Goal: Task Accomplishment & Management: Manage account settings

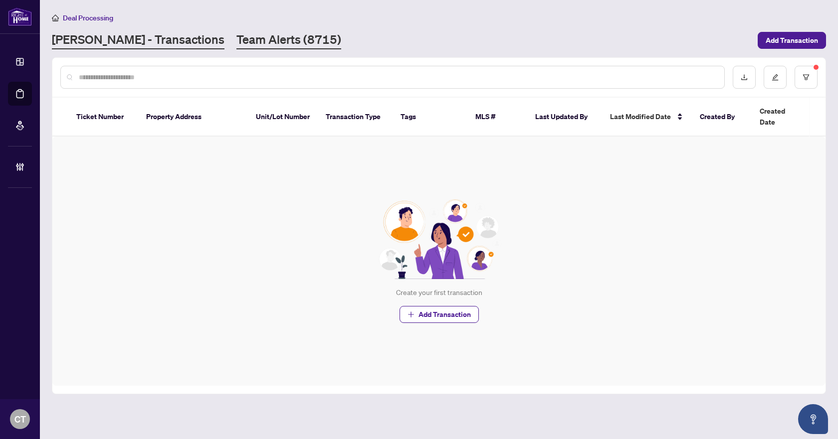
click at [236, 39] on link "Team Alerts (8715)" at bounding box center [288, 40] width 105 height 18
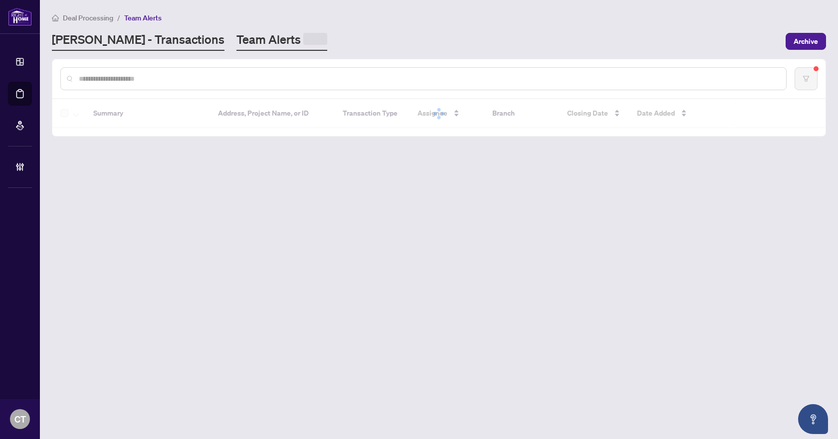
click at [148, 39] on link "[PERSON_NAME] - Transactions" at bounding box center [138, 40] width 173 height 19
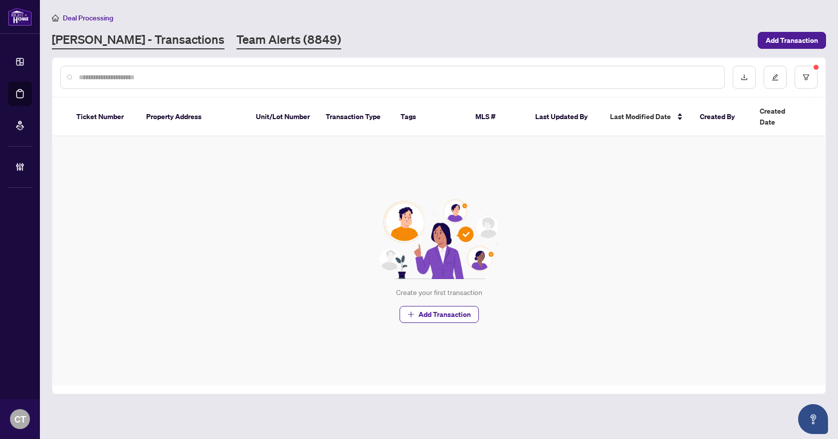
click at [236, 38] on link "Team Alerts (8849)" at bounding box center [288, 40] width 105 height 18
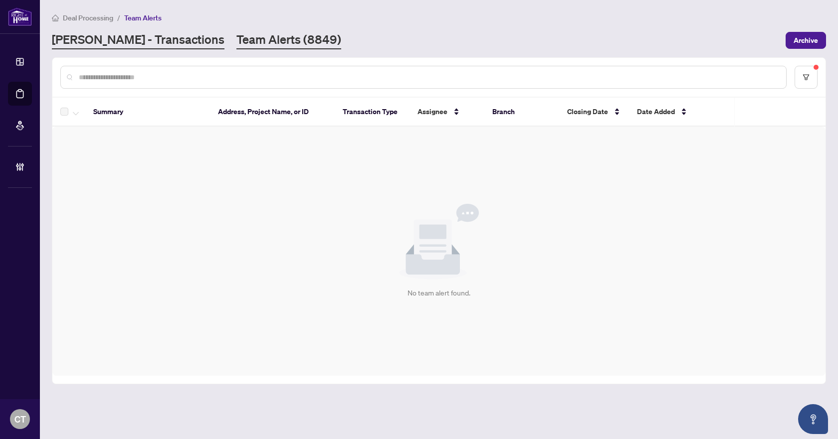
click at [111, 45] on link "[PERSON_NAME] - Transactions" at bounding box center [138, 40] width 173 height 18
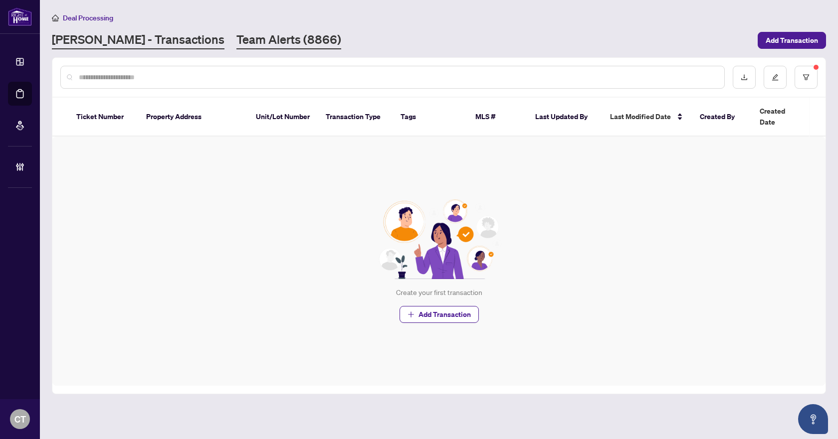
click at [236, 45] on link "Team Alerts (8866)" at bounding box center [288, 40] width 105 height 18
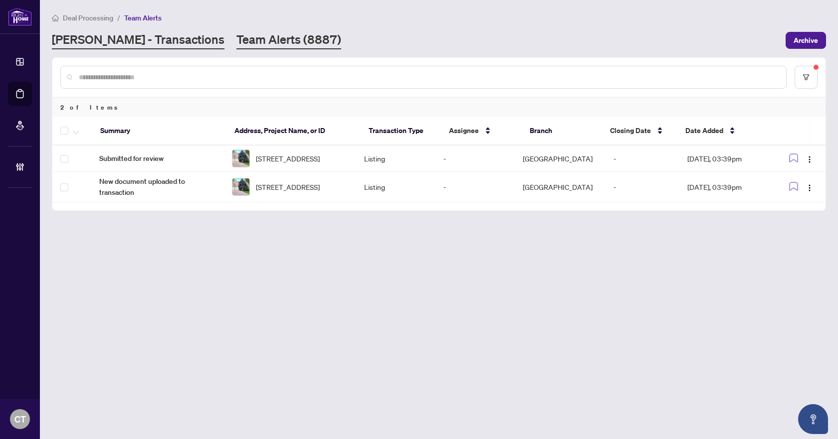
click at [148, 39] on link "[PERSON_NAME] - Transactions" at bounding box center [138, 40] width 173 height 18
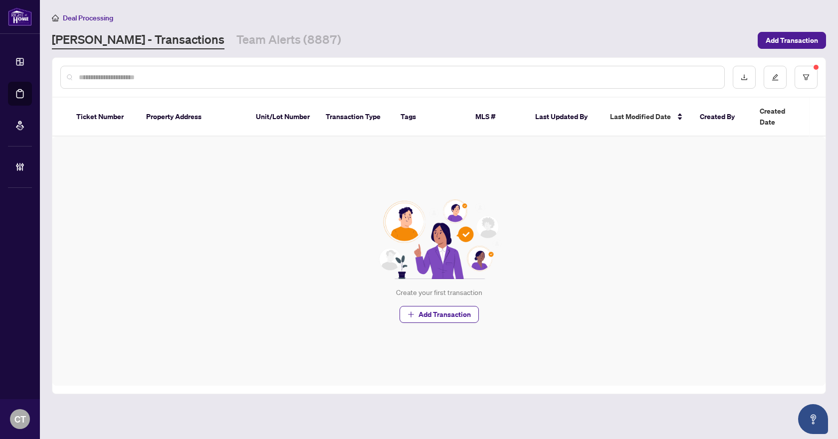
click at [285, 37] on div "RAHR - Transactions Team Alerts (8887)" at bounding box center [402, 40] width 700 height 18
click at [236, 47] on link "Team Alerts (8887)" at bounding box center [288, 40] width 105 height 18
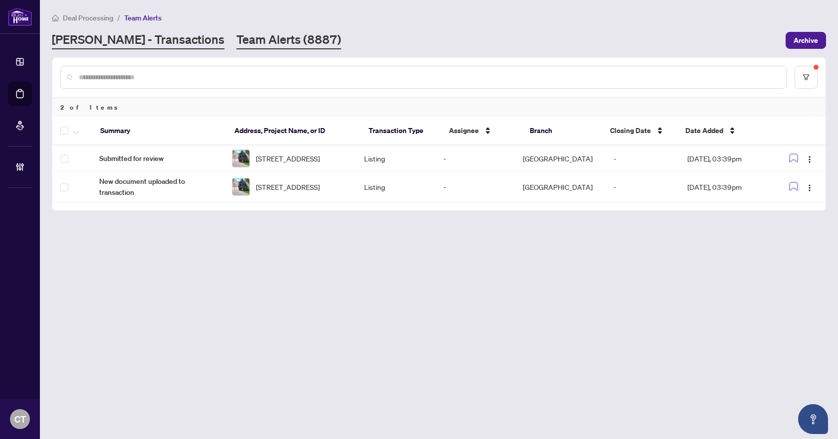
click at [122, 38] on link "[PERSON_NAME] - Transactions" at bounding box center [138, 40] width 173 height 18
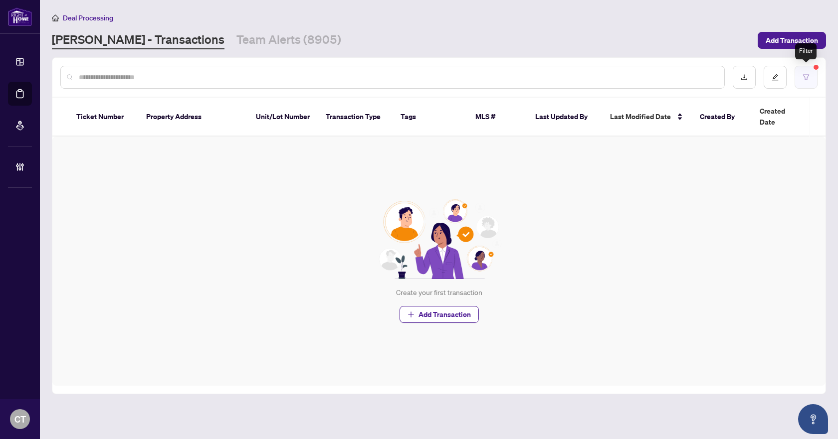
click at [807, 80] on icon "filter" at bounding box center [805, 77] width 7 height 7
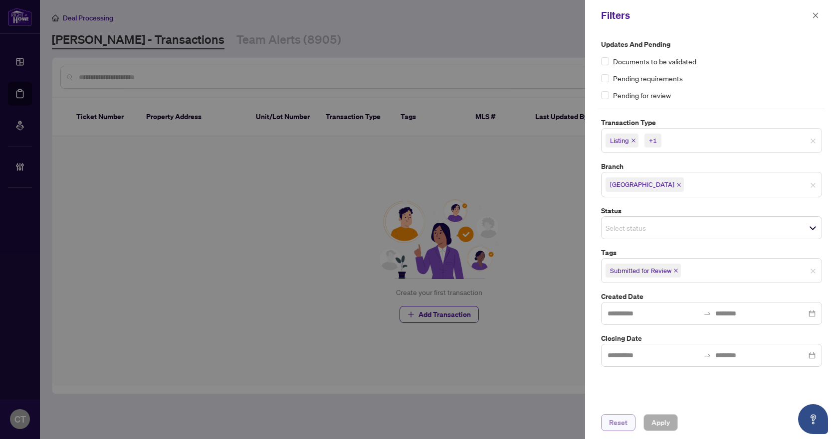
click at [625, 421] on span "Reset" at bounding box center [618, 423] width 18 height 16
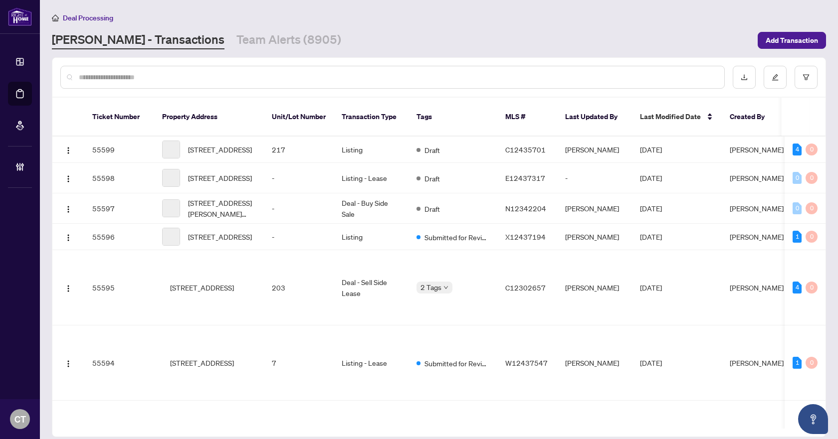
click at [368, 76] on input "text" at bounding box center [397, 77] width 637 height 11
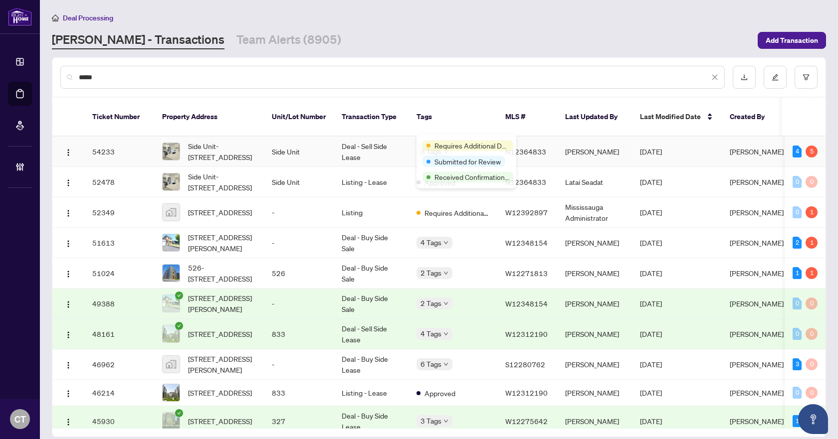
type input "****"
click at [346, 142] on td "Deal - Sell Side Lease" at bounding box center [371, 152] width 75 height 30
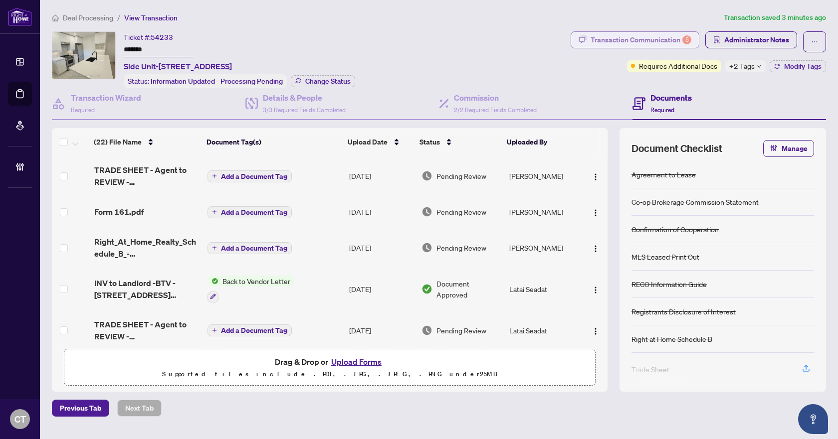
click at [654, 44] on div "Transaction Communication 5" at bounding box center [640, 40] width 101 height 16
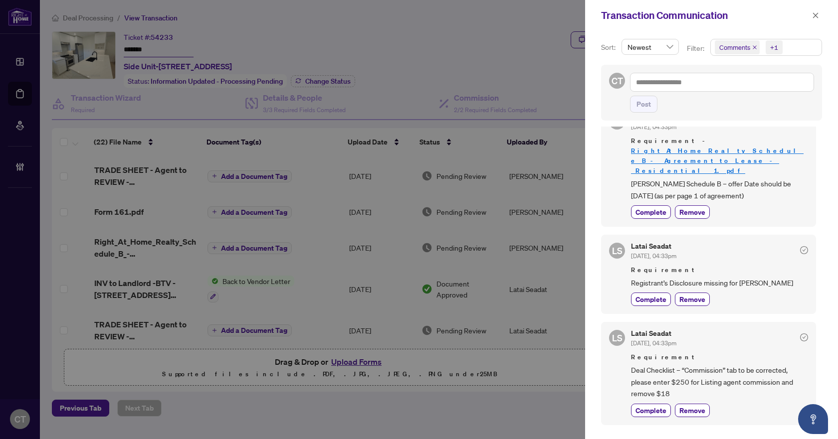
scroll to position [349, 0]
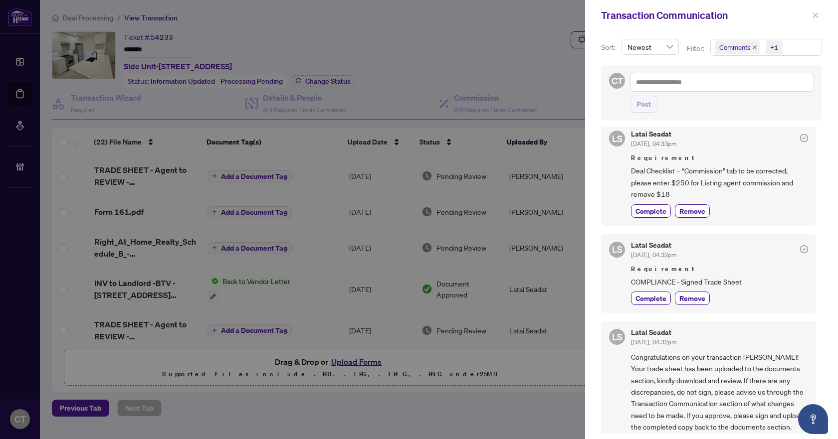
click at [813, 13] on icon "close" at bounding box center [815, 14] width 5 height 5
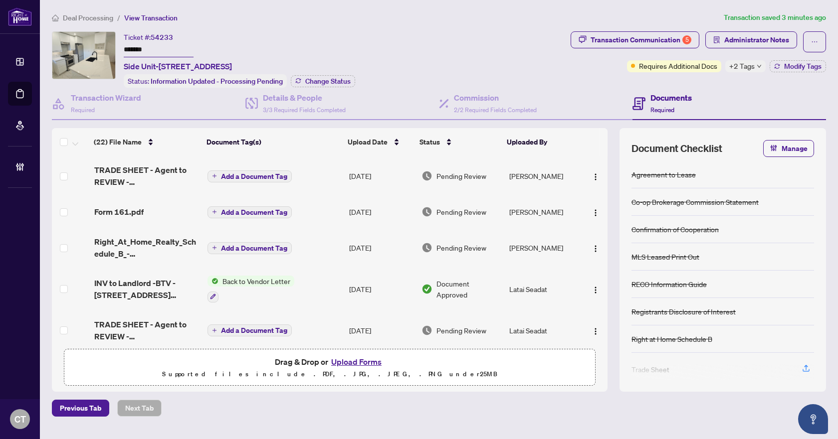
click at [140, 212] on span "Form 161.pdf" at bounding box center [118, 212] width 49 height 12
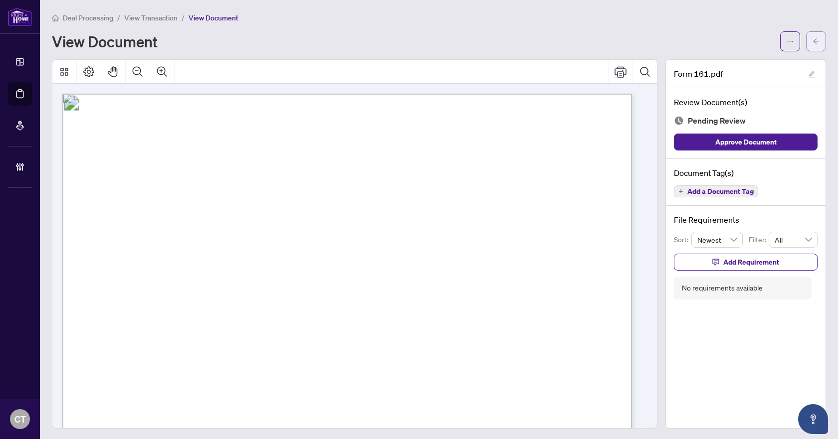
click at [812, 44] on icon "arrow-left" at bounding box center [815, 41] width 7 height 7
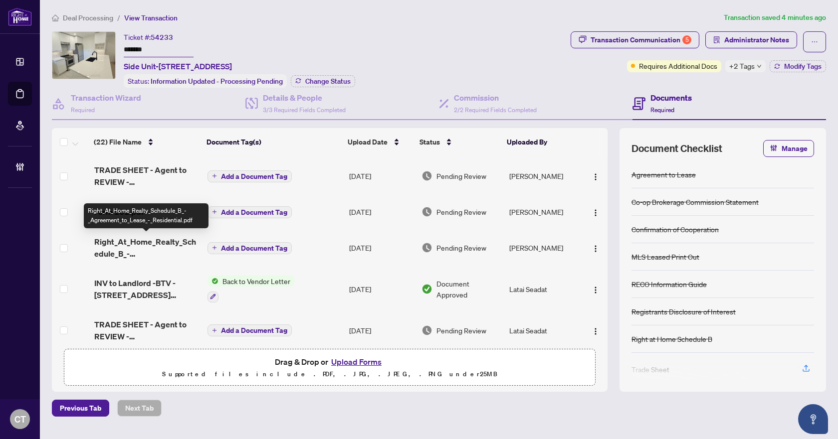
click at [154, 244] on span "Right_At_Home_Realty_Schedule_B_-_Agreement_to_Lease_-_Residential.pdf" at bounding box center [147, 248] width 106 height 24
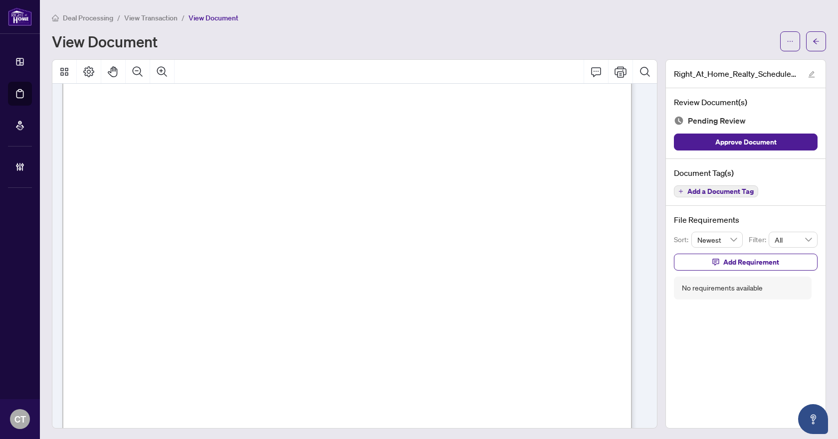
scroll to position [199, 0]
click at [806, 46] on button "button" at bounding box center [816, 41] width 20 height 20
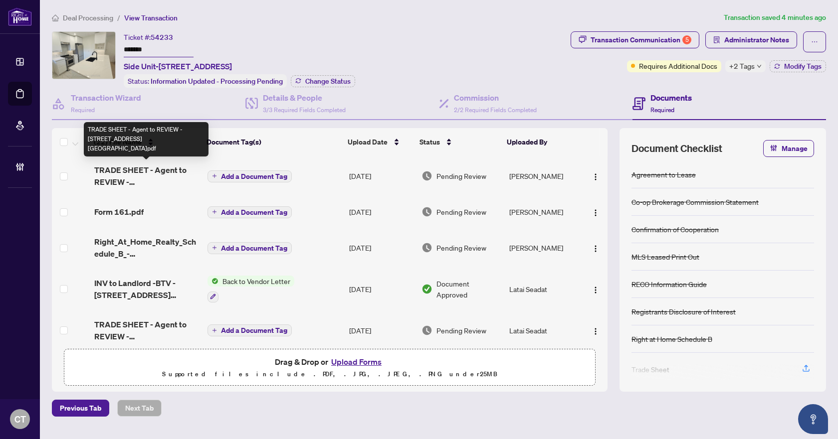
click at [163, 174] on span "TRADE SHEET - Agent to REVIEW - [STREET_ADDRESS][GEOGRAPHIC_DATA]pdf" at bounding box center [147, 176] width 106 height 24
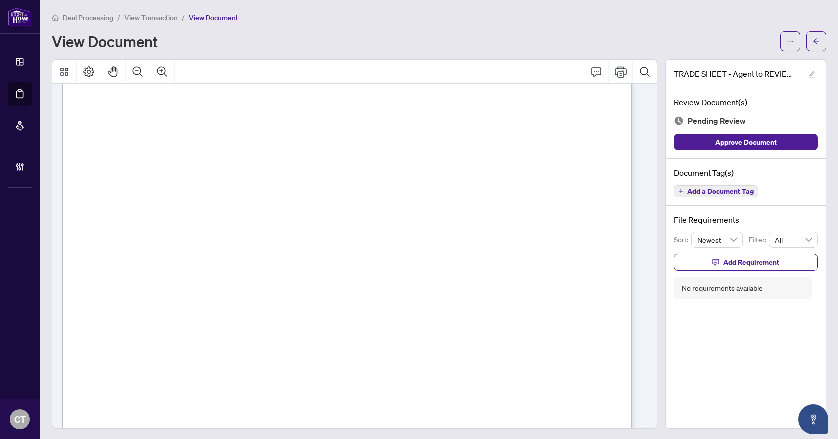
scroll to position [399, 0]
click at [806, 42] on button "button" at bounding box center [816, 41] width 20 height 20
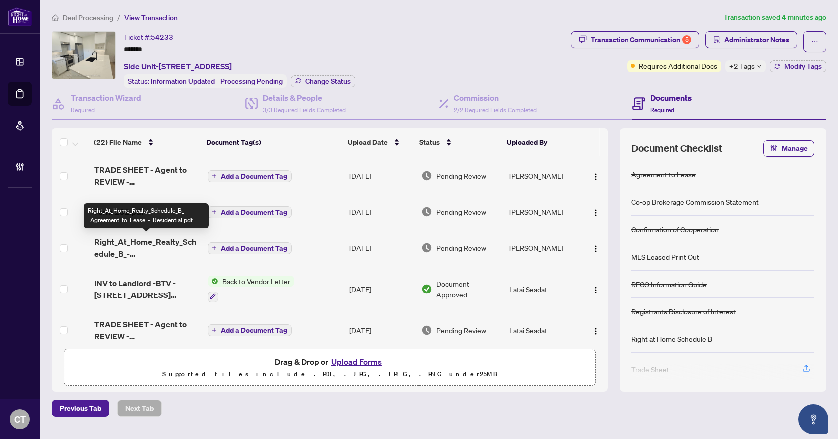
click at [122, 247] on span "Right_At_Home_Realty_Schedule_B_-_Agreement_to_Lease_-_Residential.pdf" at bounding box center [147, 248] width 106 height 24
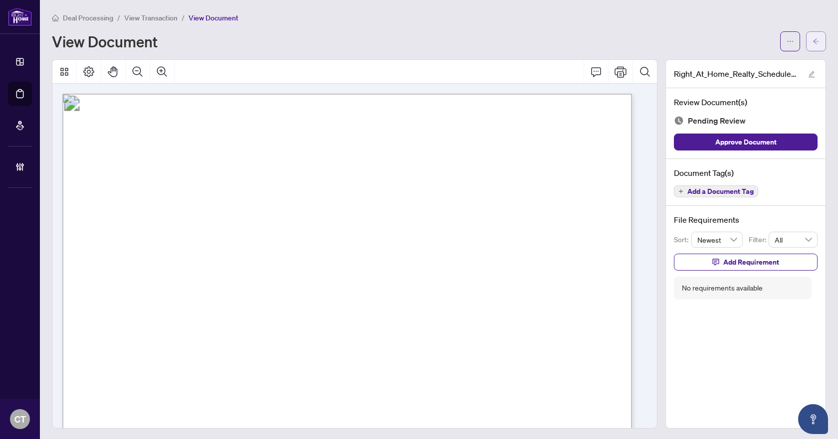
click at [812, 44] on icon "arrow-left" at bounding box center [815, 41] width 7 height 7
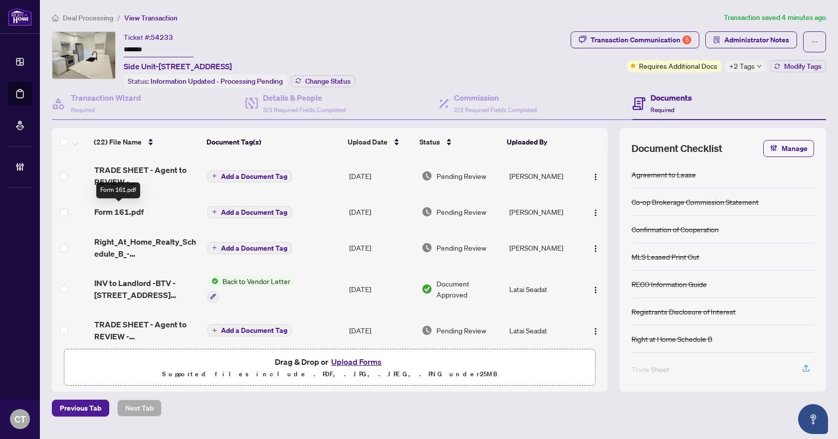
click at [133, 210] on span "Form 161.pdf" at bounding box center [118, 212] width 49 height 12
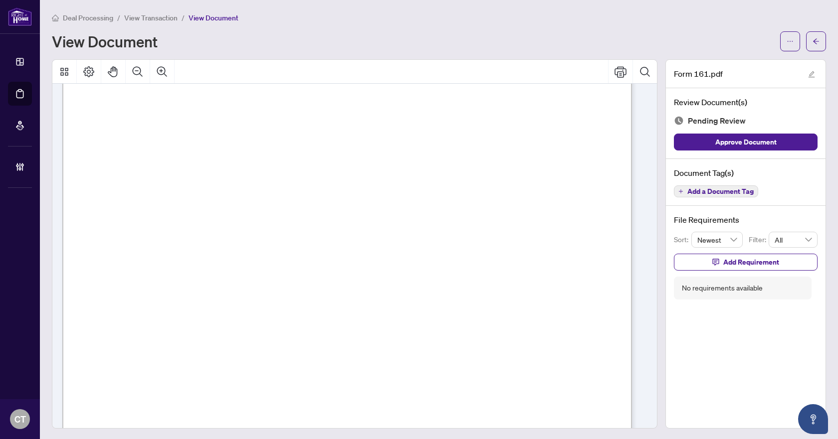
scroll to position [100, 0]
click at [817, 40] on button "button" at bounding box center [816, 41] width 20 height 20
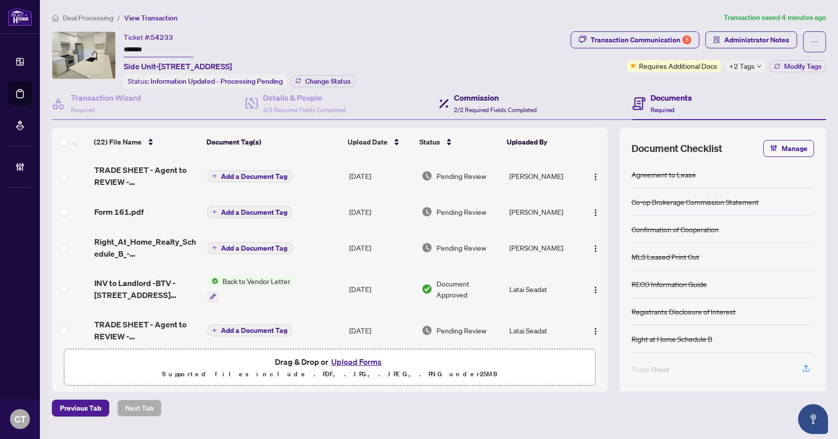
click at [514, 109] on span "2/2 Required Fields Completed" at bounding box center [495, 109] width 83 height 7
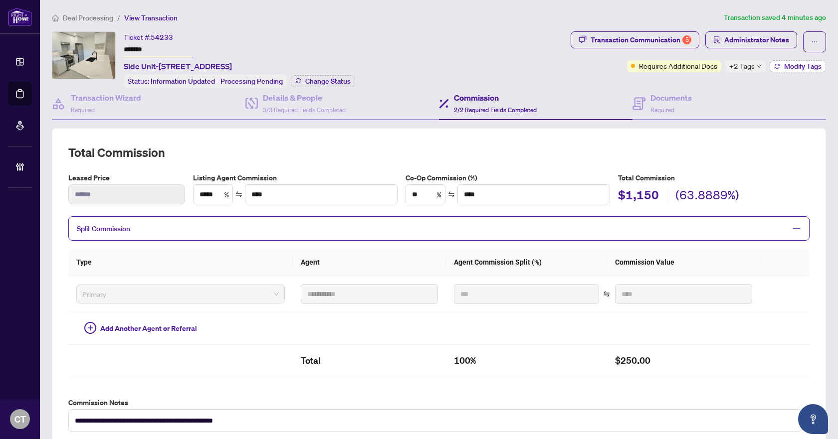
click at [784, 64] on span "Modify Tags" at bounding box center [802, 66] width 37 height 7
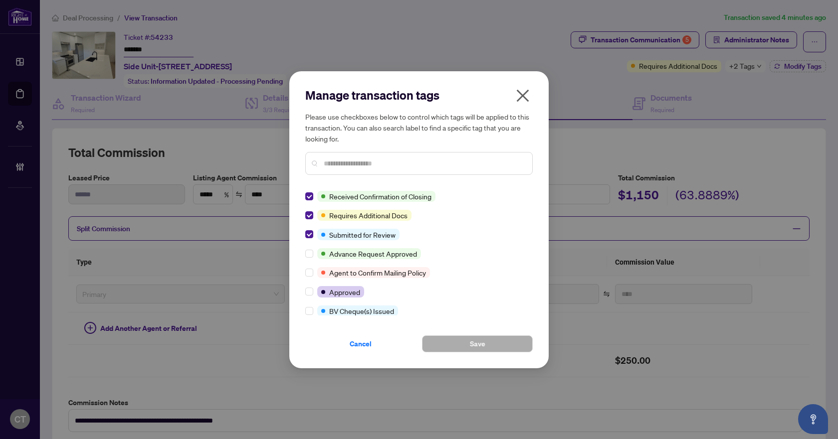
click at [526, 98] on icon "close" at bounding box center [523, 95] width 12 height 12
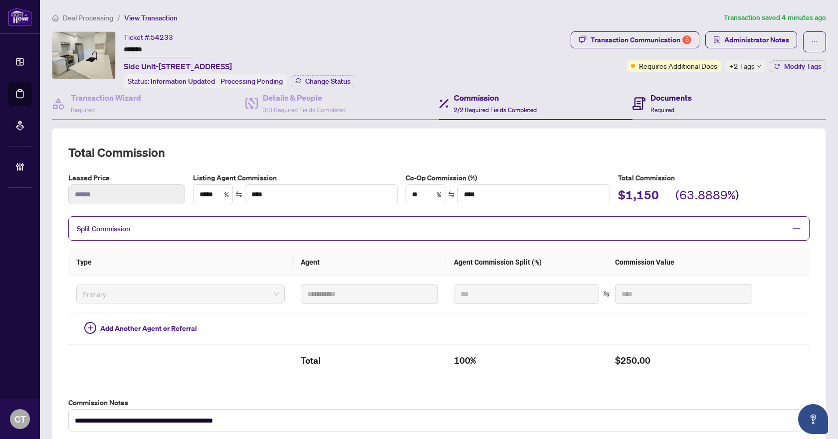
click at [670, 110] on div "Documents Required" at bounding box center [670, 103] width 41 height 23
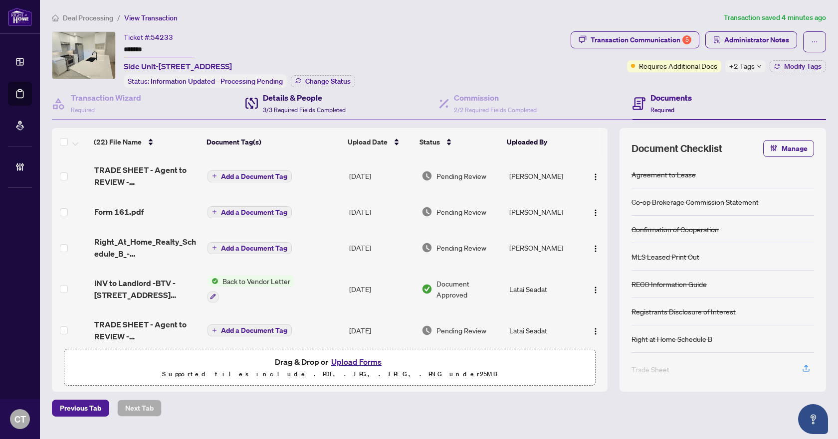
click at [337, 102] on h4 "Details & People" at bounding box center [304, 98] width 83 height 12
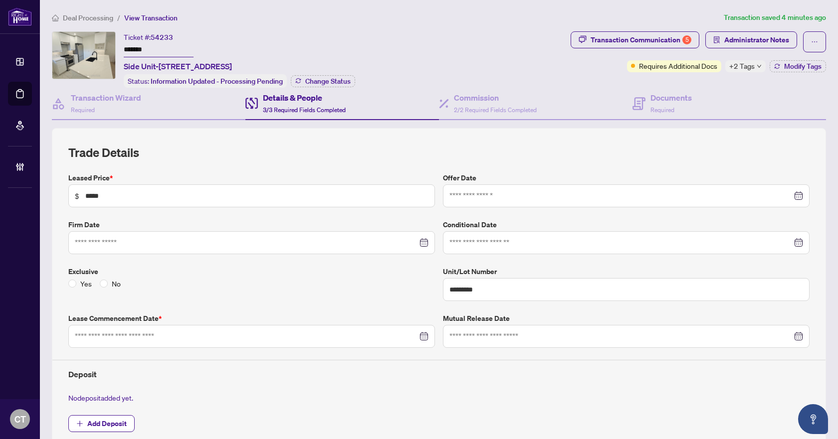
type input "**********"
click at [665, 98] on h4 "Documents" at bounding box center [670, 98] width 41 height 12
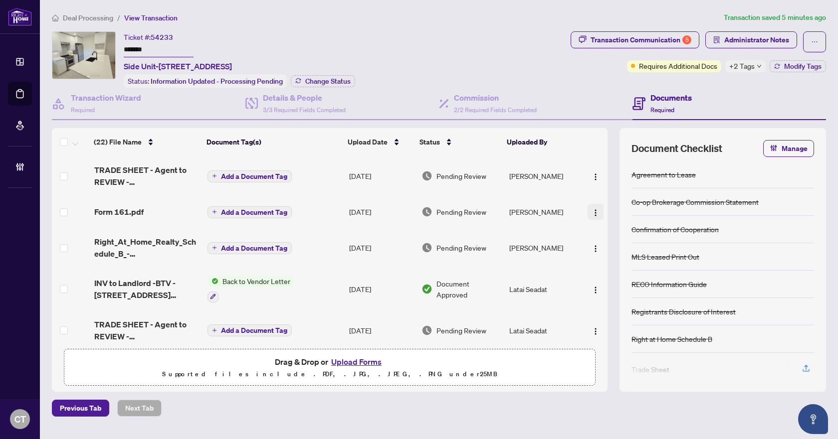
click at [595, 209] on img "button" at bounding box center [595, 213] width 8 height 8
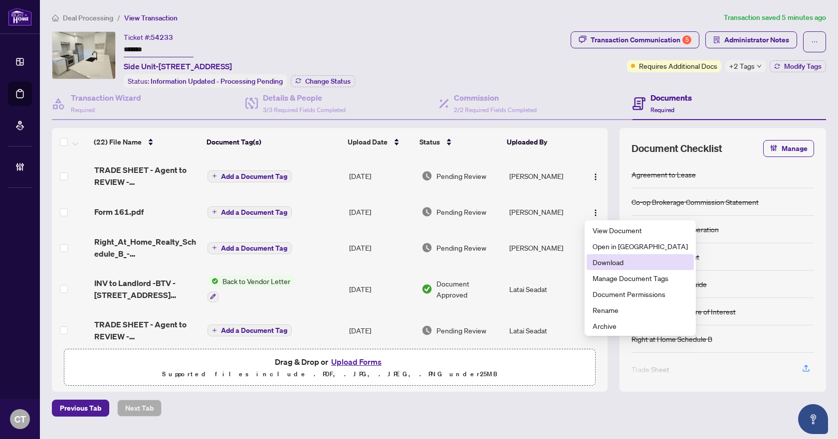
click at [597, 262] on span "Download" at bounding box center [639, 262] width 95 height 11
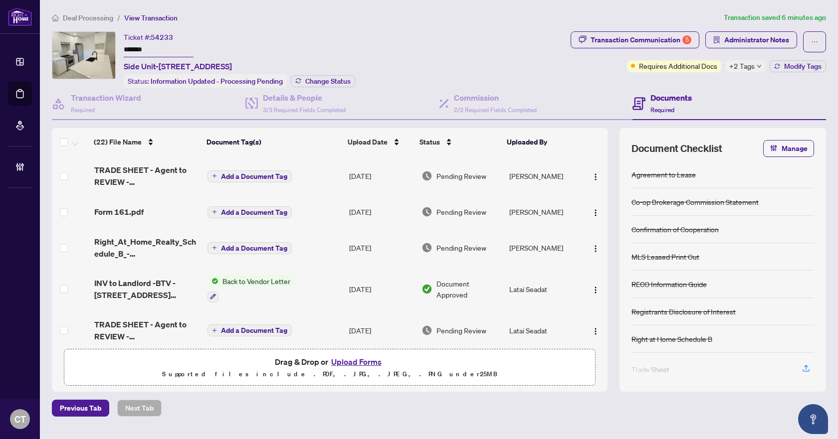
click at [505, 71] on div "Ticket #: 54233 ******* Side Unit-2343 Mount Albert Rd, East Gwillimbury, Ontar…" at bounding box center [309, 59] width 515 height 56
click at [662, 37] on div "Transaction Communication 5" at bounding box center [640, 40] width 101 height 16
click at [591, 212] on img "button" at bounding box center [595, 213] width 8 height 8
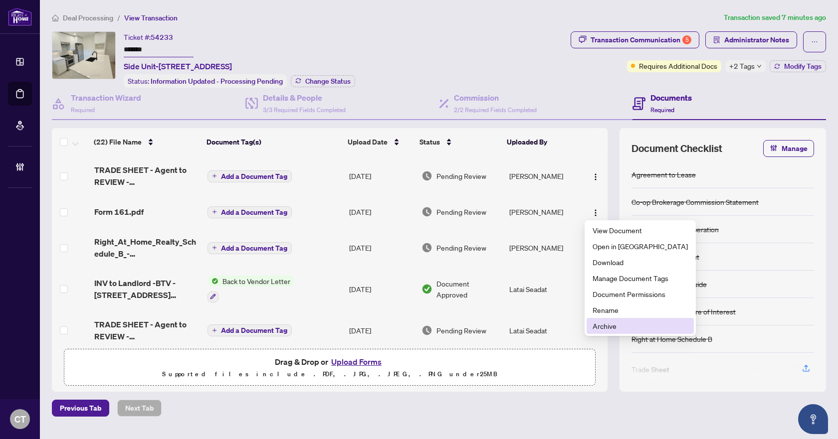
click at [606, 326] on span "Archive" at bounding box center [639, 326] width 95 height 11
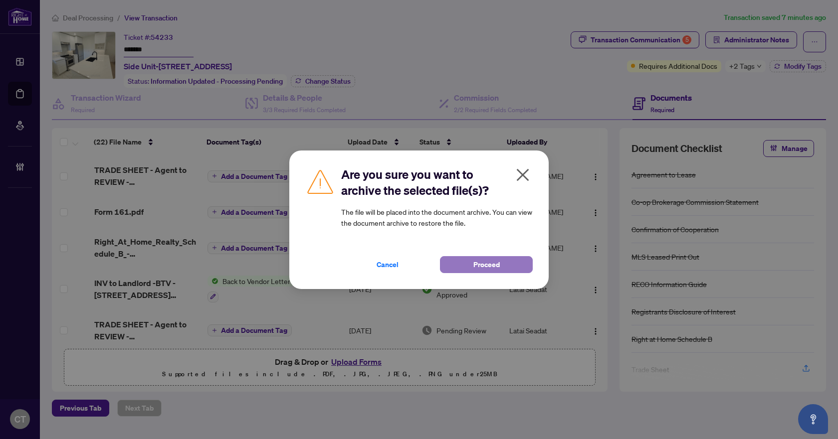
click at [478, 257] on span "Proceed" at bounding box center [486, 265] width 26 height 16
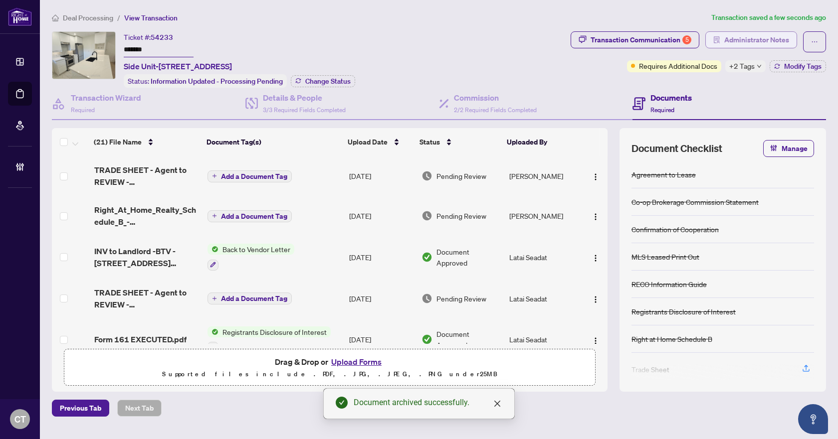
click at [741, 39] on span "Administrator Notes" at bounding box center [756, 40] width 65 height 16
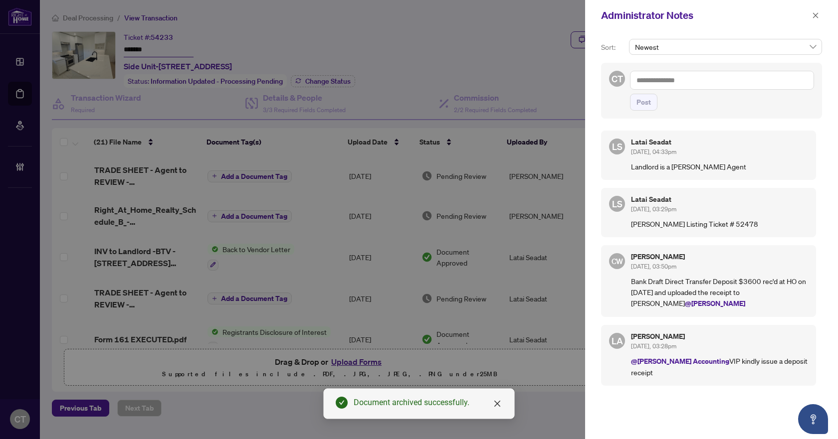
click at [715, 85] on textarea at bounding box center [722, 80] width 184 height 19
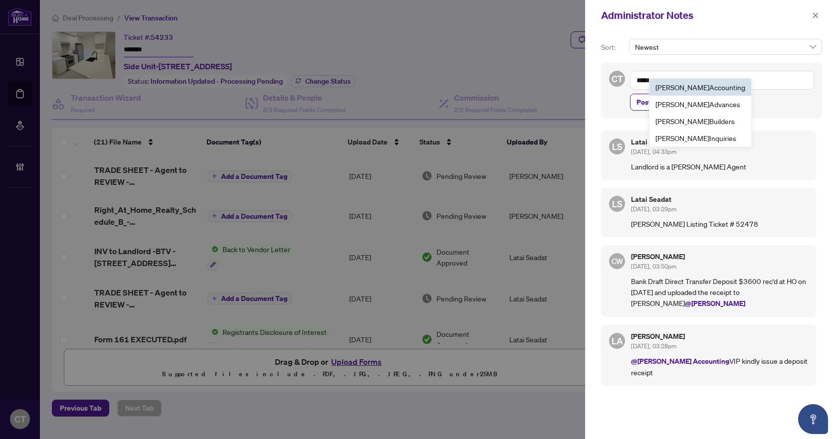
click at [682, 84] on span "[PERSON_NAME] Accounting" at bounding box center [700, 87] width 90 height 9
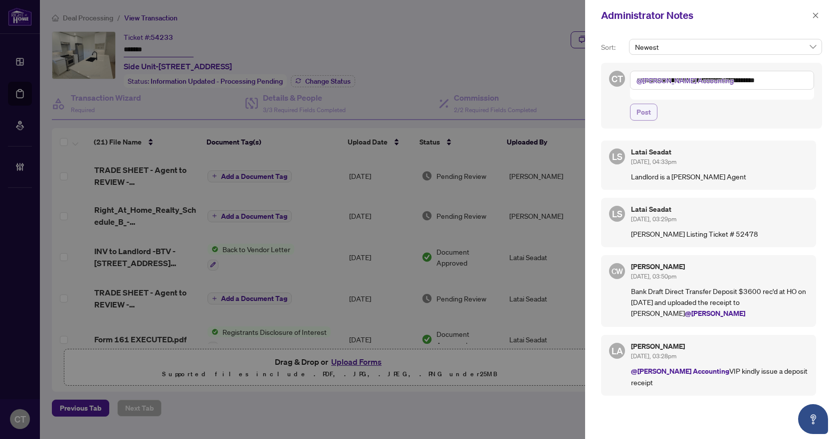
type textarea "**********"
click at [641, 105] on span "Post" at bounding box center [643, 112] width 14 height 16
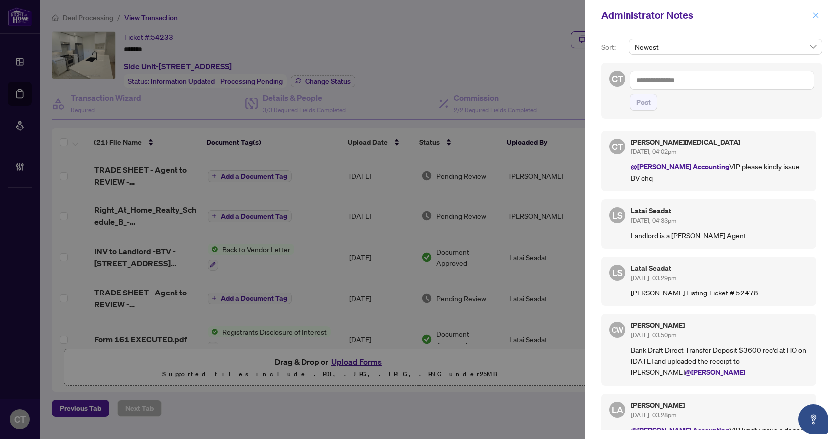
click at [813, 14] on icon "close" at bounding box center [815, 15] width 7 height 7
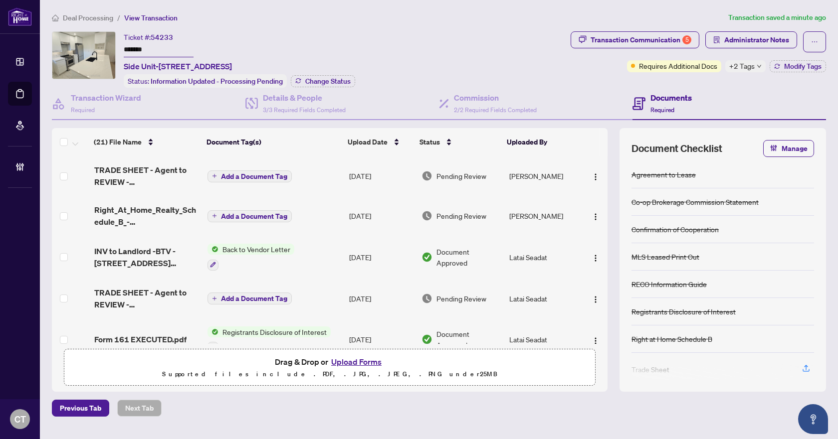
click at [460, 20] on ol "Deal Processing / View Transaction" at bounding box center [388, 17] width 672 height 11
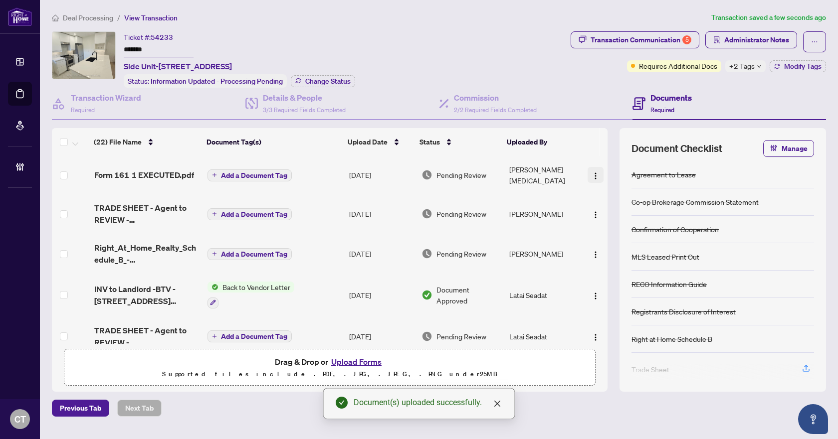
click at [596, 172] on img "button" at bounding box center [595, 176] width 8 height 8
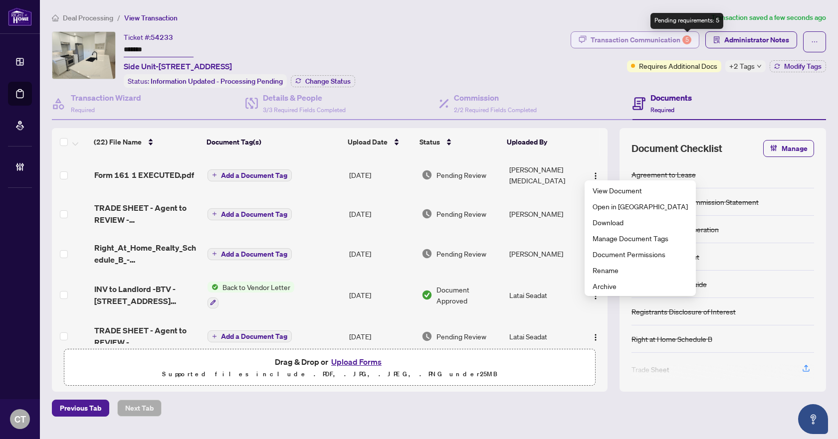
click at [684, 41] on div "5" at bounding box center [686, 39] width 9 height 9
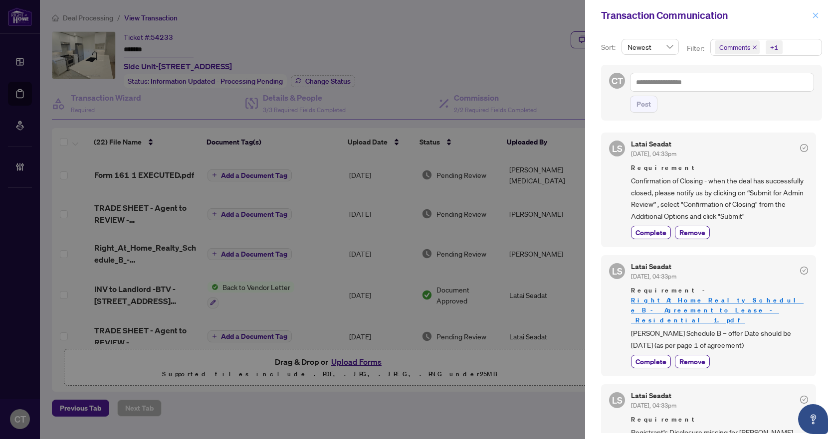
click at [815, 15] on icon "close" at bounding box center [815, 14] width 5 height 5
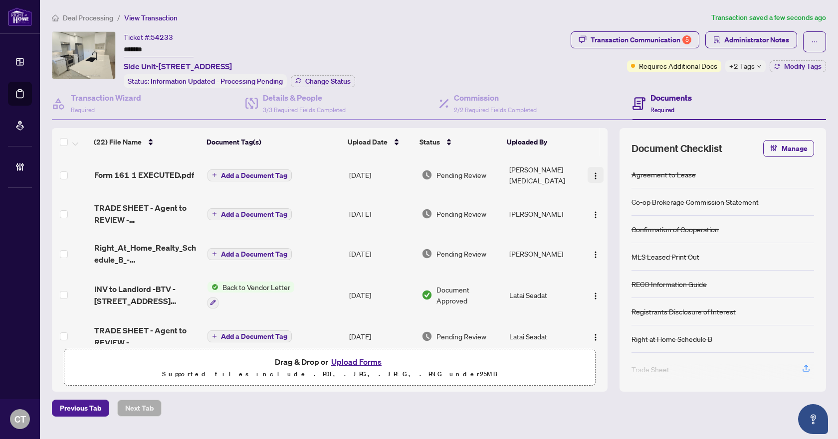
click at [591, 172] on img "button" at bounding box center [595, 176] width 8 height 8
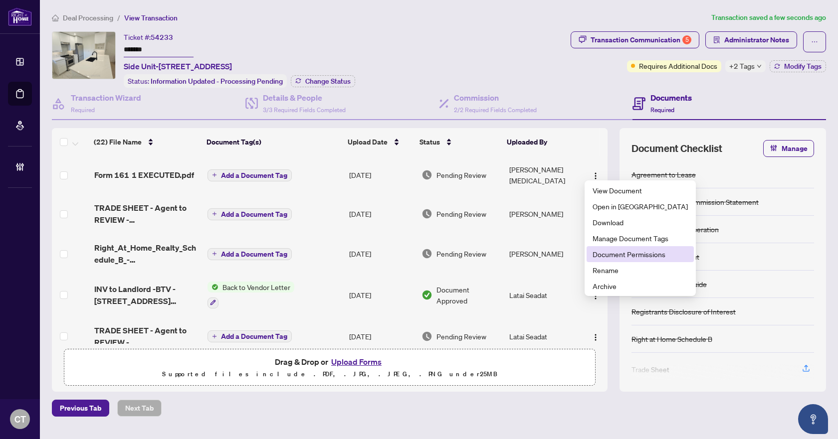
click at [599, 254] on span "Document Permissions" at bounding box center [639, 254] width 95 height 11
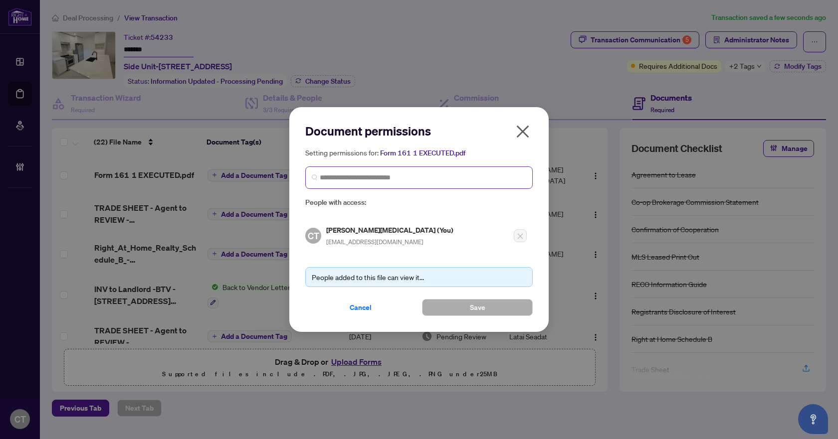
click at [420, 171] on span at bounding box center [418, 178] width 227 height 22
type input "*****"
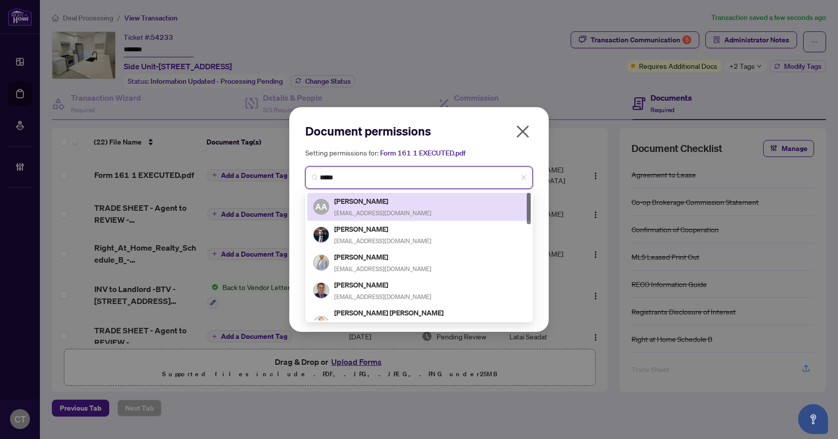
click at [400, 206] on div "[PERSON_NAME] [PERSON_NAME][EMAIL_ADDRESS][DOMAIN_NAME]" at bounding box center [418, 206] width 211 height 23
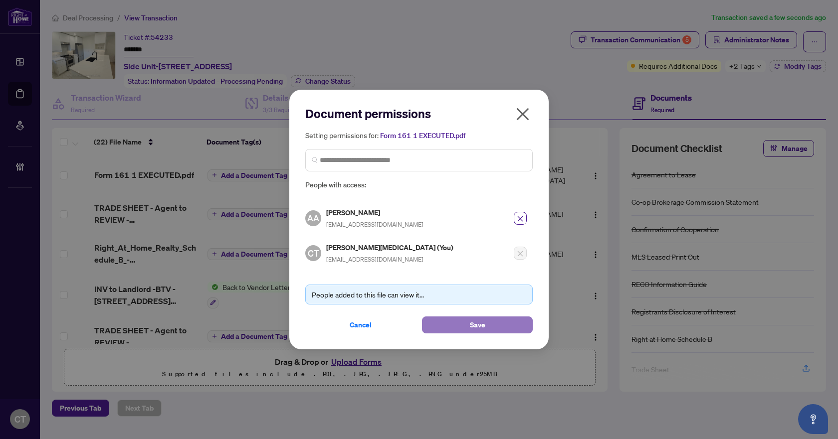
click at [470, 325] on span "Save" at bounding box center [477, 325] width 15 height 16
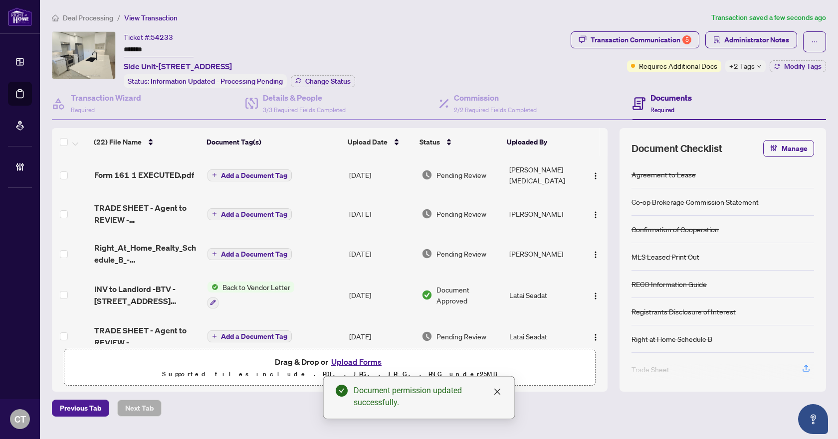
click at [106, 17] on span "Deal Processing" at bounding box center [88, 17] width 50 height 9
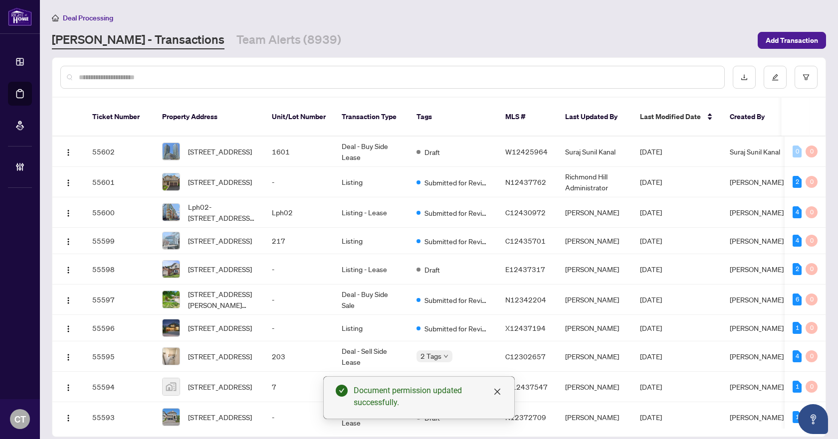
click at [189, 75] on input "text" at bounding box center [397, 77] width 637 height 11
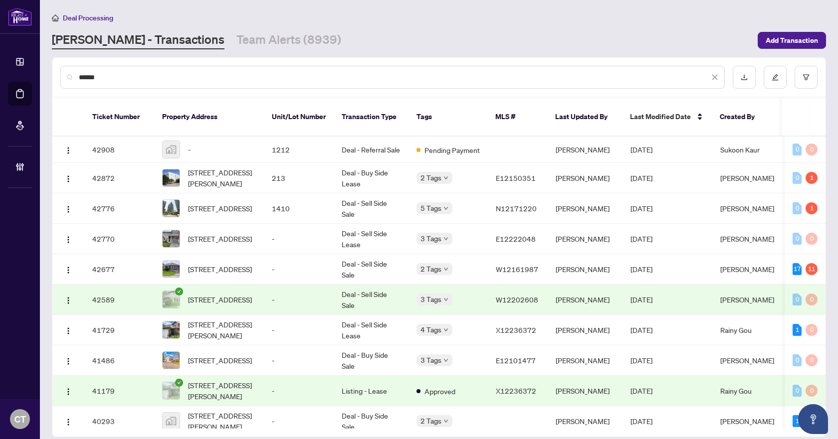
click at [189, 75] on input "******" at bounding box center [394, 77] width 630 height 11
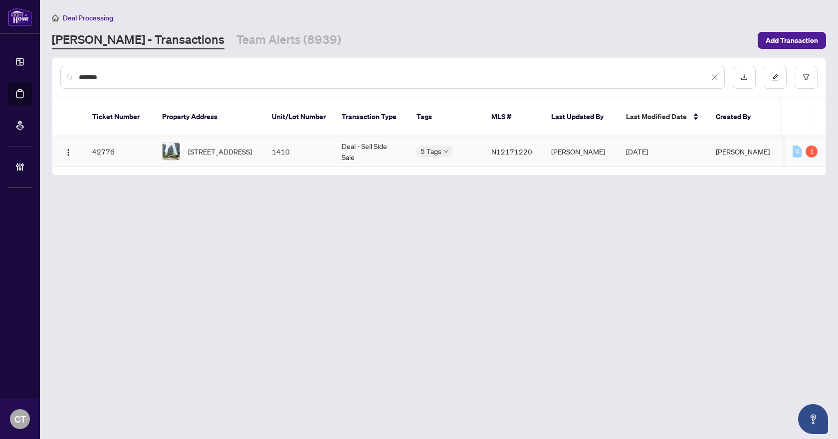
type input "*******"
click at [376, 142] on td "Deal - Sell Side Sale" at bounding box center [371, 152] width 75 height 30
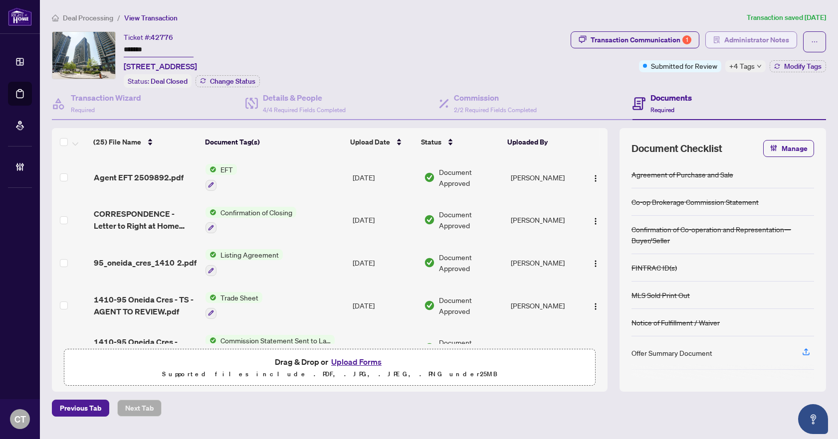
click at [725, 36] on span "Administrator Notes" at bounding box center [756, 40] width 65 height 16
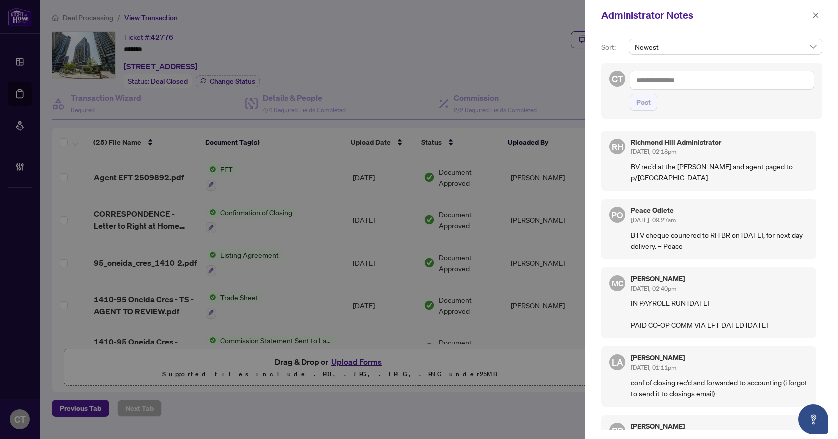
click at [667, 76] on textarea at bounding box center [722, 80] width 184 height 19
type textarea "**********"
click at [651, 101] on button "Post" at bounding box center [643, 102] width 27 height 17
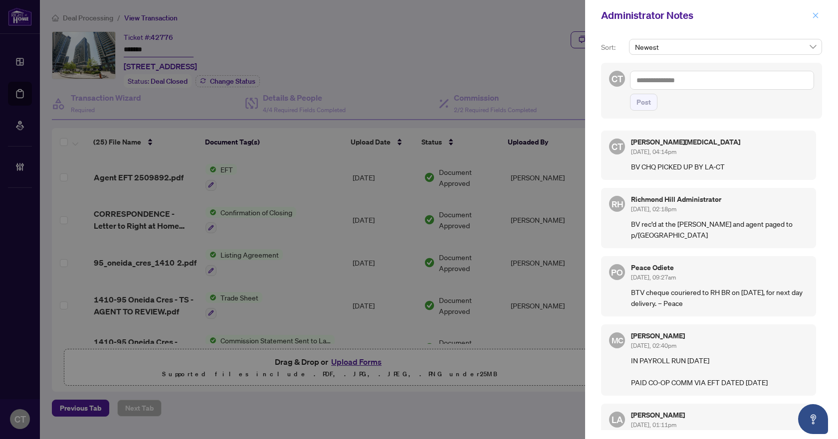
click at [817, 12] on icon "close" at bounding box center [815, 15] width 7 height 7
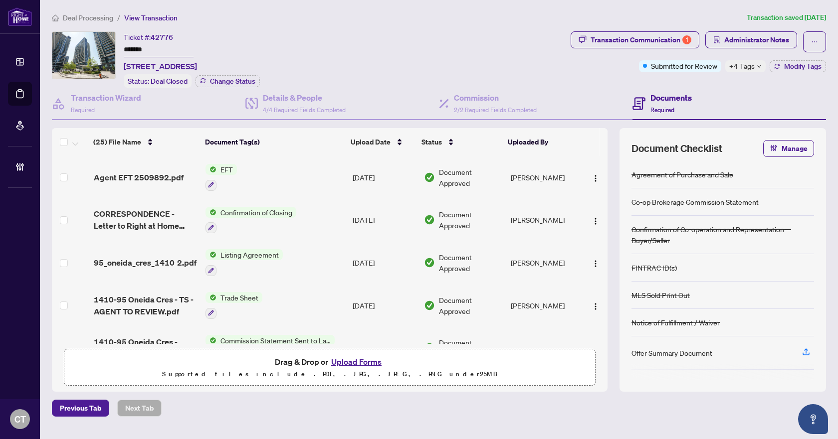
click at [104, 15] on span "Deal Processing" at bounding box center [88, 17] width 50 height 9
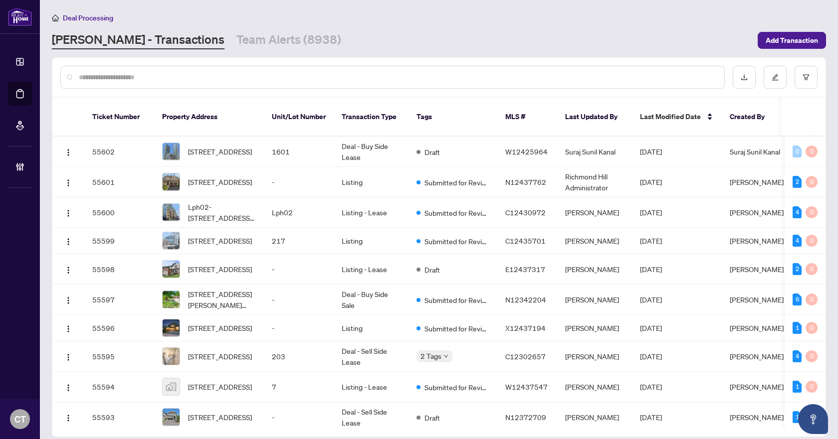
drag, startPoint x: 471, startPoint y: 52, endPoint x: 404, endPoint y: 53, distance: 67.3
click at [471, 52] on main "Deal Processing [PERSON_NAME] - Transactions Team Alerts (8938) Add Transaction…" at bounding box center [439, 219] width 798 height 439
click at [236, 48] on link "Team Alerts (8938)" at bounding box center [288, 40] width 105 height 18
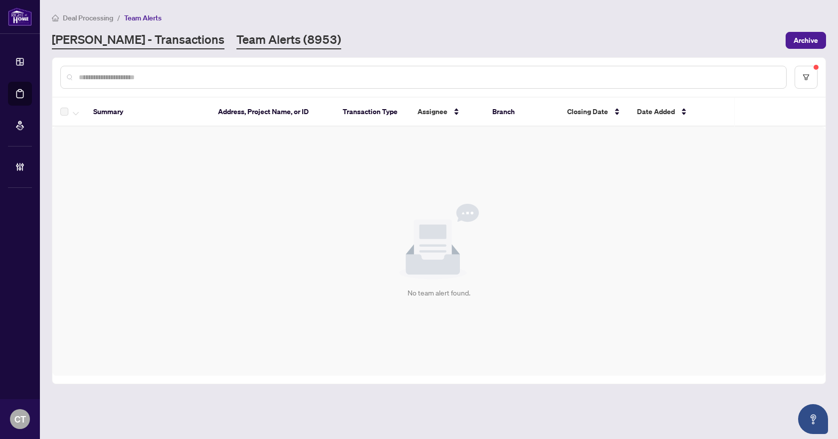
click at [123, 41] on link "[PERSON_NAME] - Transactions" at bounding box center [138, 40] width 173 height 18
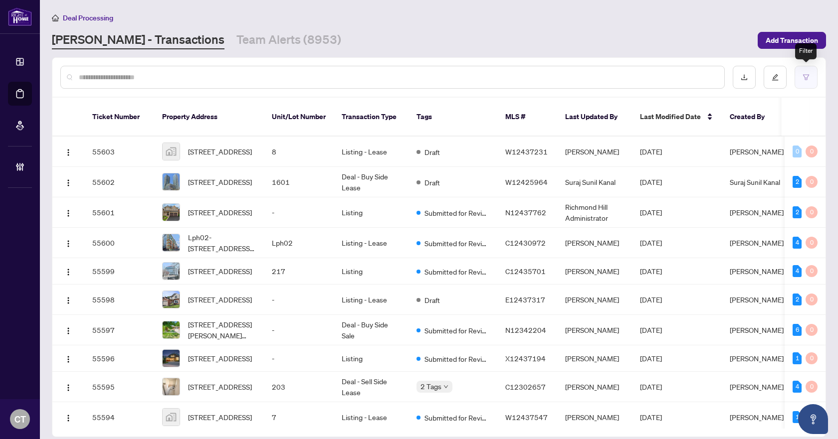
click at [804, 82] on button "button" at bounding box center [805, 77] width 23 height 23
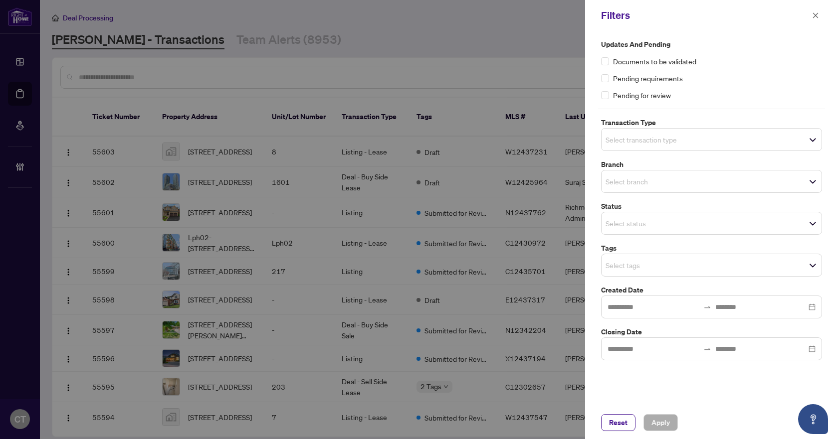
click at [649, 142] on input "search" at bounding box center [640, 140] width 70 height 12
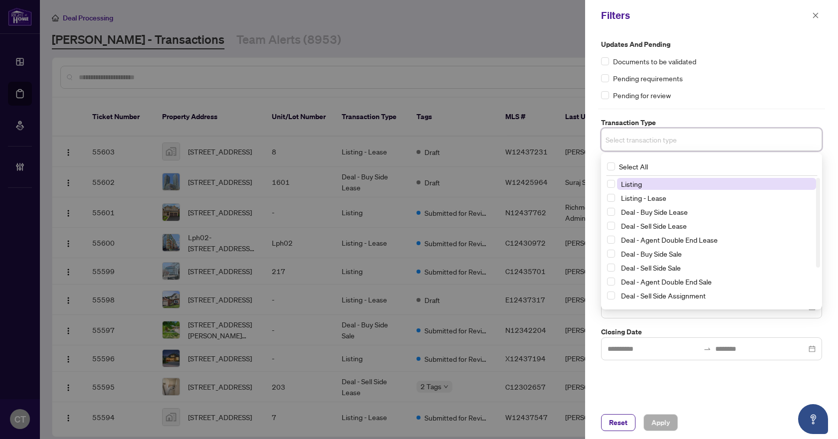
click at [643, 188] on span "Listing" at bounding box center [716, 184] width 199 height 12
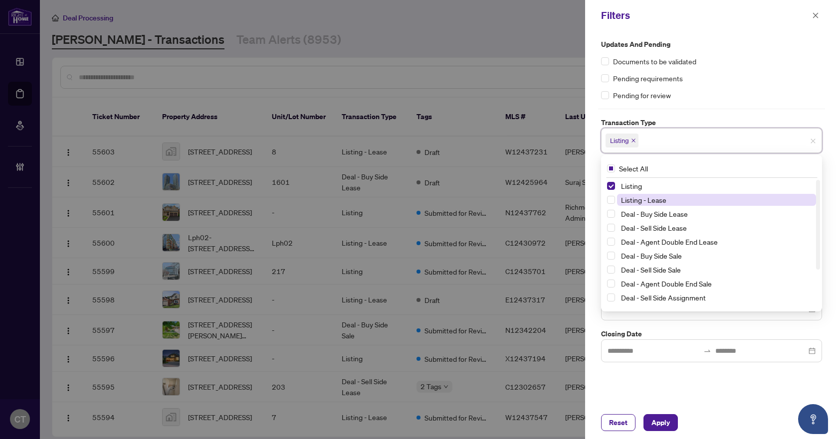
click at [646, 198] on span "Listing - Lease" at bounding box center [643, 199] width 45 height 9
click at [667, 121] on label "Transaction Type" at bounding box center [711, 122] width 221 height 11
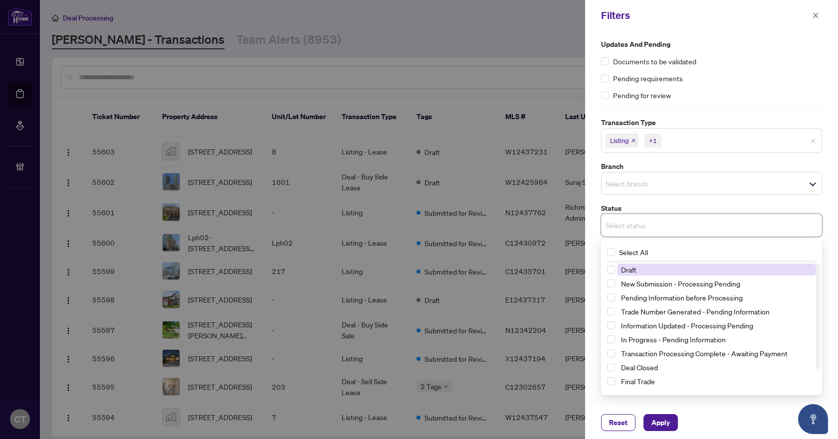
click at [625, 229] on input "search" at bounding box center [640, 225] width 70 height 12
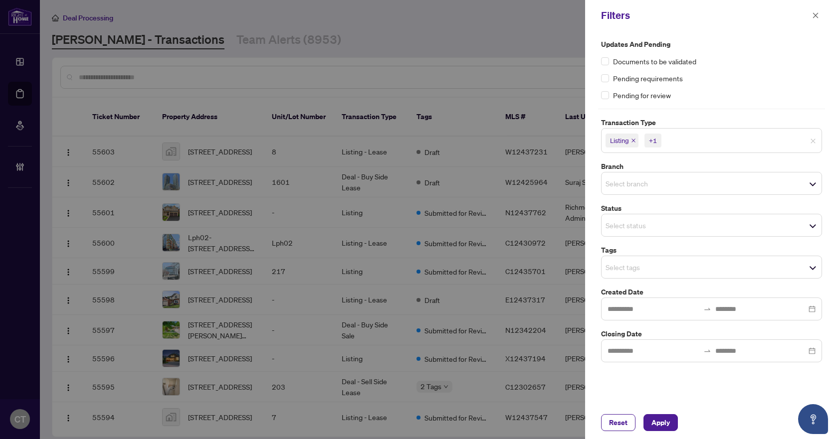
click at [638, 209] on label "Status" at bounding box center [711, 208] width 221 height 11
click at [639, 266] on input "search" at bounding box center [640, 267] width 70 height 12
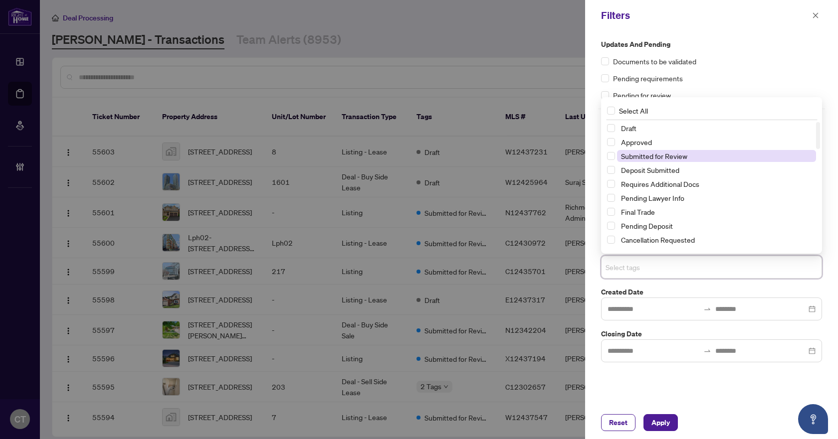
click at [668, 154] on span "Submitted for Review" at bounding box center [654, 156] width 66 height 9
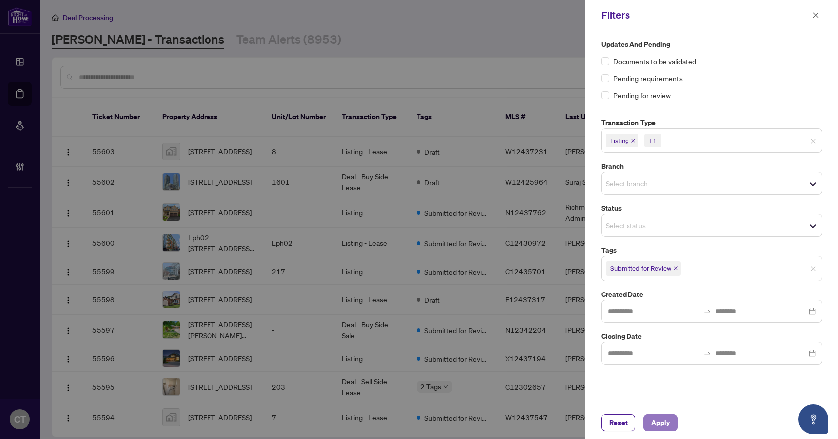
click at [665, 427] on span "Apply" at bounding box center [660, 423] width 18 height 16
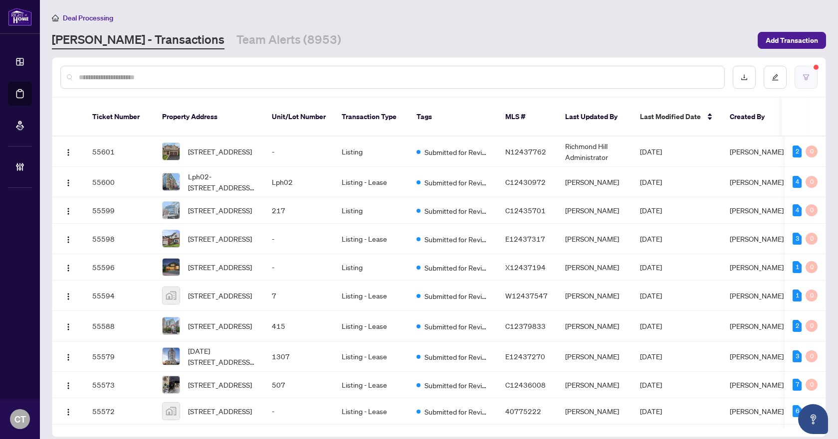
click at [802, 69] on button "button" at bounding box center [805, 77] width 23 height 23
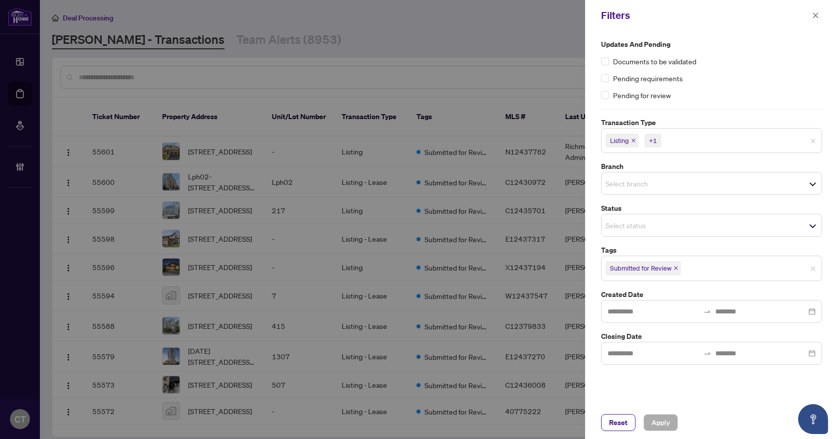
click at [662, 178] on input "search" at bounding box center [640, 184] width 70 height 12
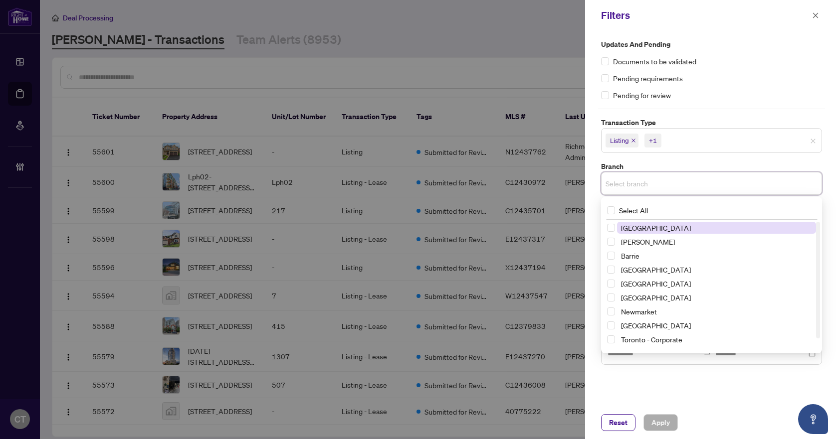
click at [629, 228] on span "[GEOGRAPHIC_DATA]" at bounding box center [656, 227] width 70 height 9
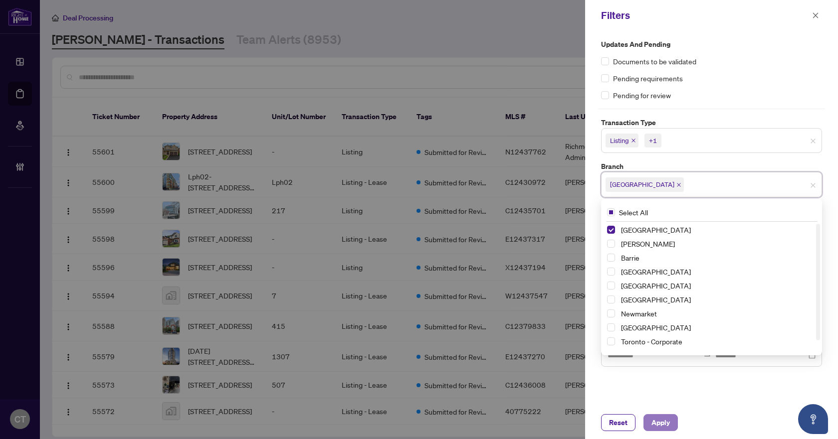
click at [666, 428] on span "Apply" at bounding box center [660, 423] width 18 height 16
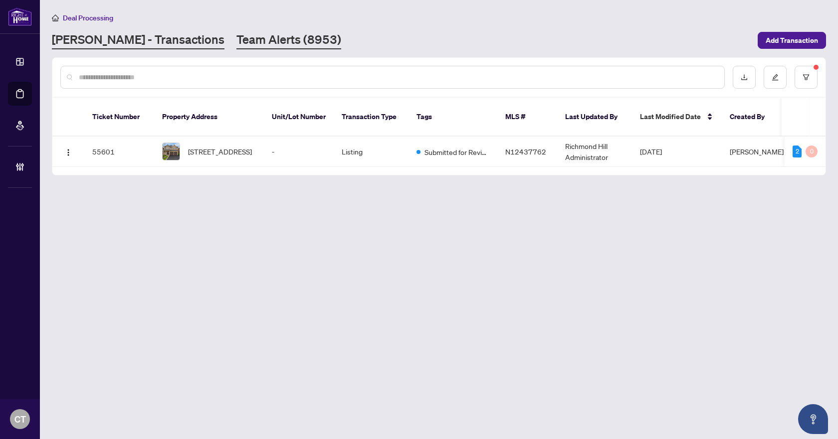
click at [236, 38] on link "Team Alerts (8953)" at bounding box center [288, 40] width 105 height 18
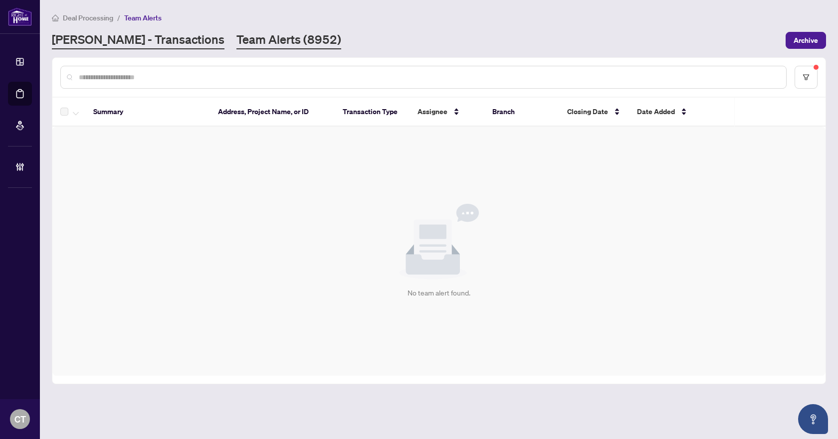
click at [130, 38] on link "[PERSON_NAME] - Transactions" at bounding box center [138, 40] width 173 height 18
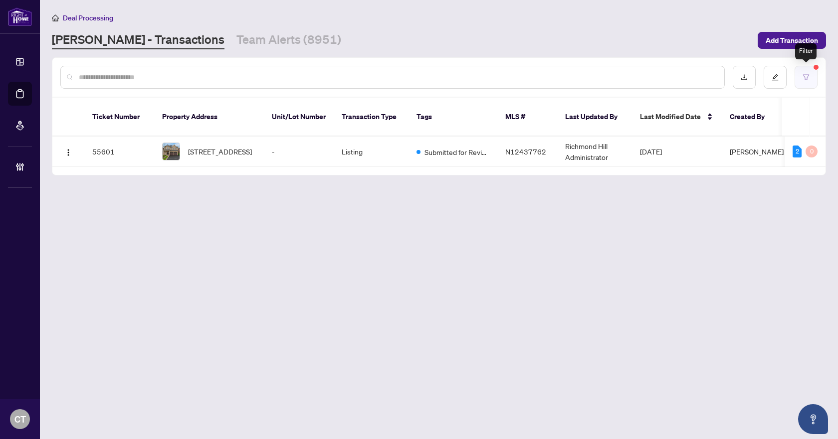
click at [811, 78] on button "button" at bounding box center [805, 77] width 23 height 23
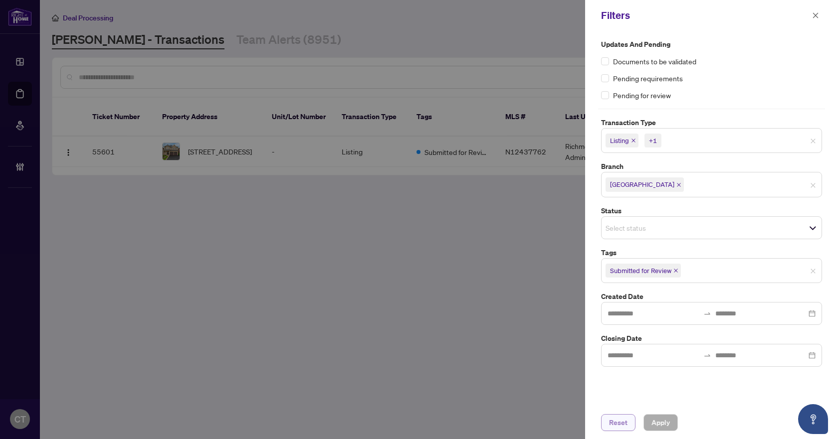
click at [620, 423] on span "Reset" at bounding box center [618, 423] width 18 height 16
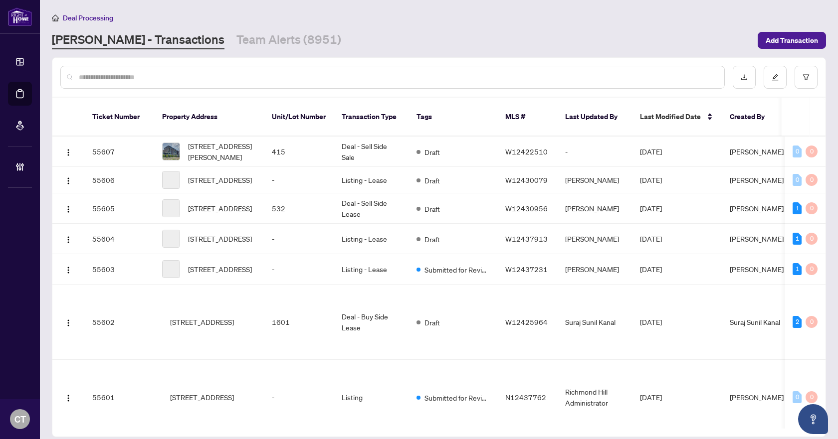
click at [231, 76] on input "text" at bounding box center [397, 77] width 637 height 11
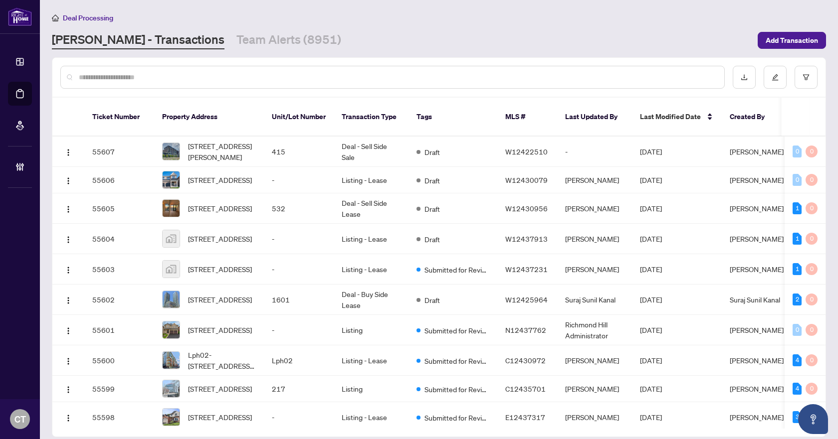
paste input "*********"
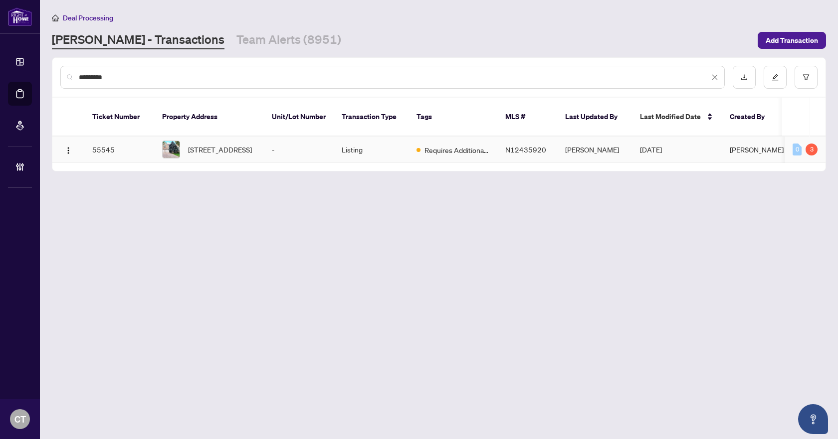
type input "*********"
click at [217, 144] on span "[STREET_ADDRESS]" at bounding box center [220, 149] width 64 height 11
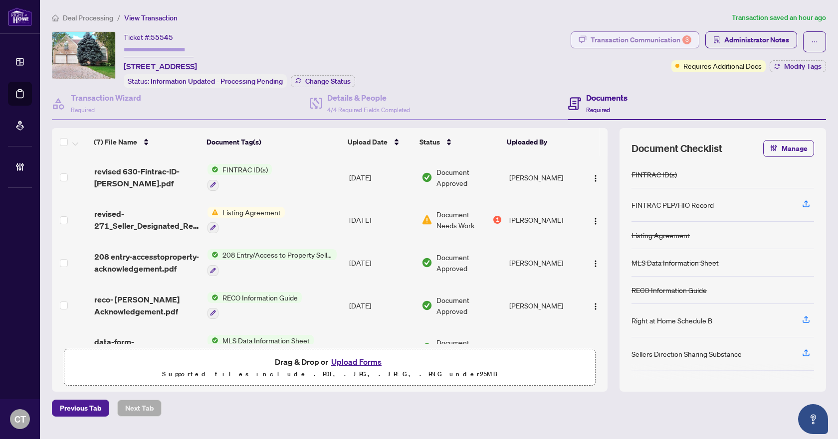
click at [658, 42] on div "Transaction Communication 3" at bounding box center [640, 40] width 101 height 16
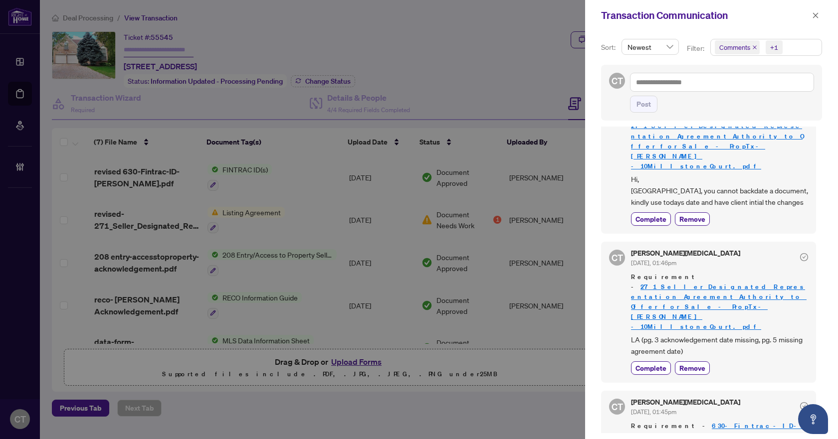
scroll to position [2, 0]
click at [811, 17] on button "button" at bounding box center [815, 15] width 13 height 12
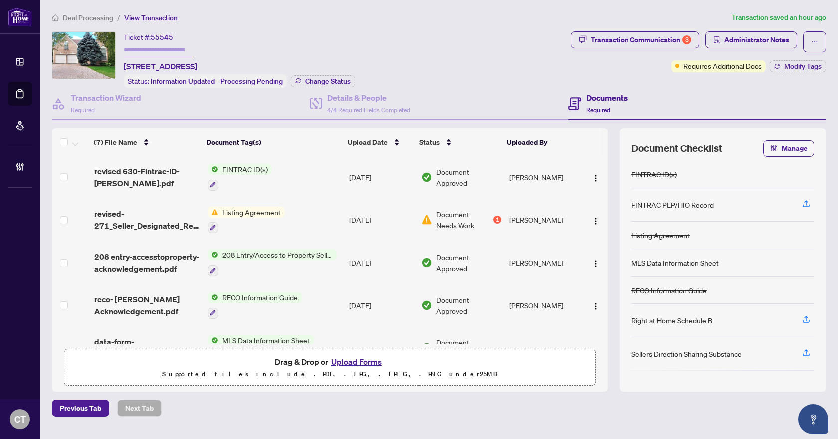
click at [373, 217] on td "[DATE]" at bounding box center [381, 220] width 72 height 43
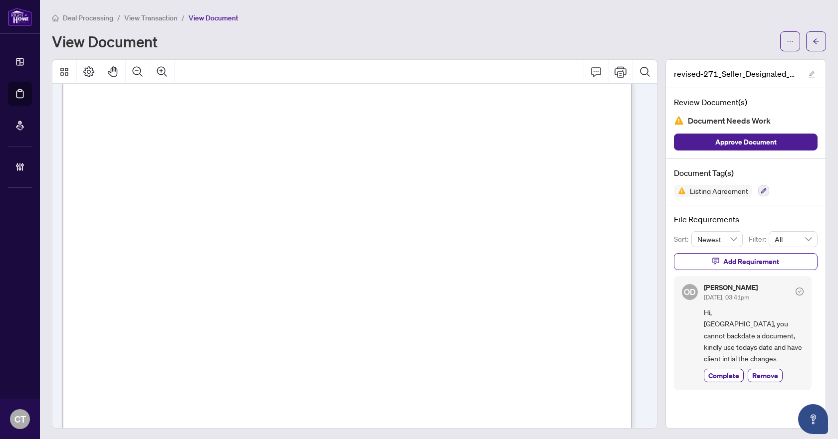
scroll to position [3435, 0]
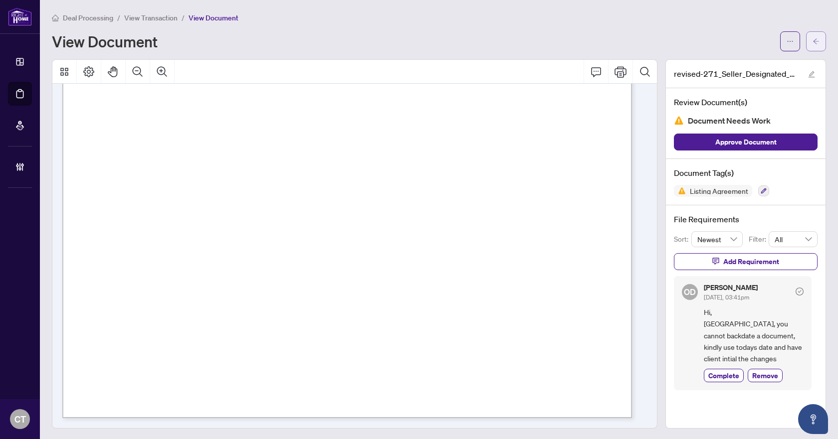
click at [812, 47] on span "button" at bounding box center [815, 41] width 7 height 16
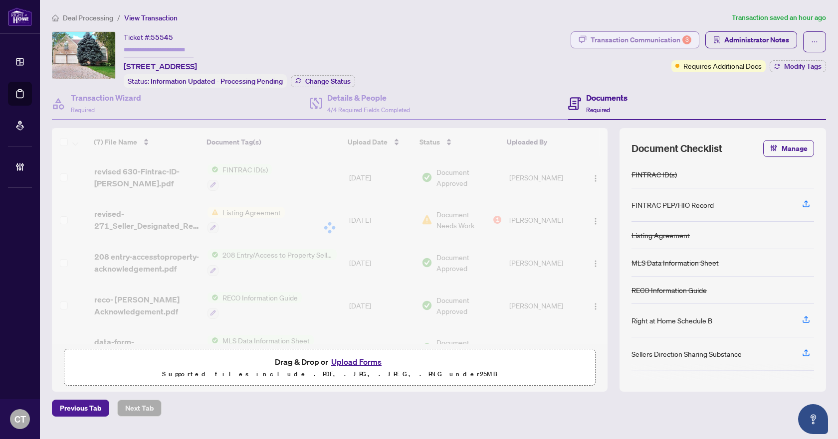
click at [677, 45] on div "Transaction Communication 3" at bounding box center [640, 40] width 101 height 16
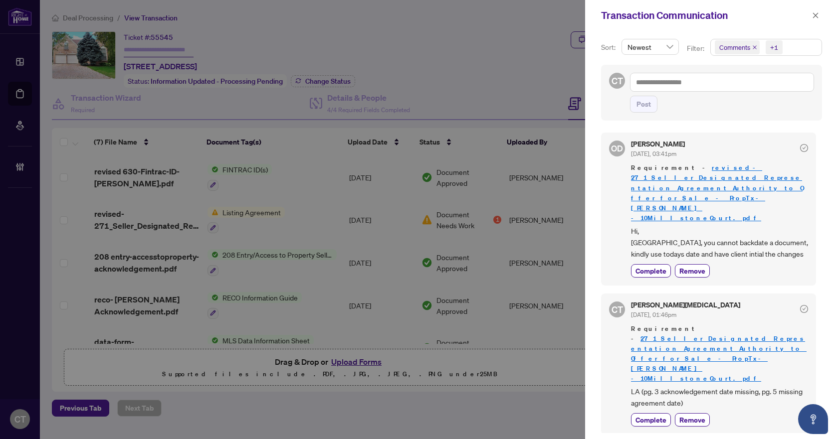
scroll to position [50, 0]
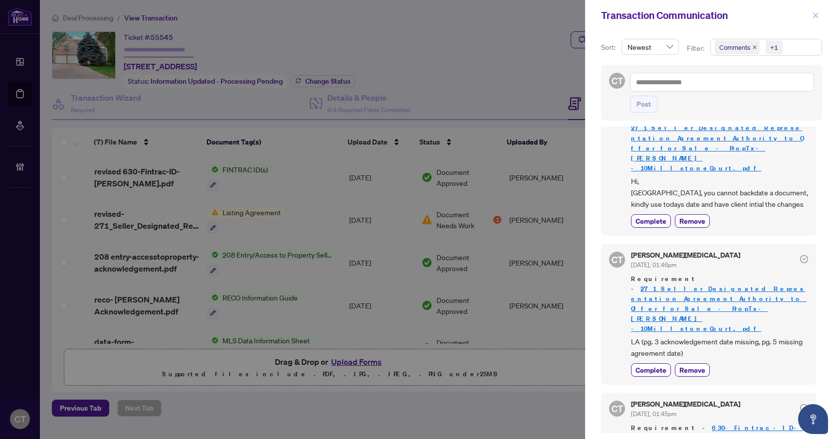
click at [815, 14] on icon "close" at bounding box center [815, 15] width 7 height 7
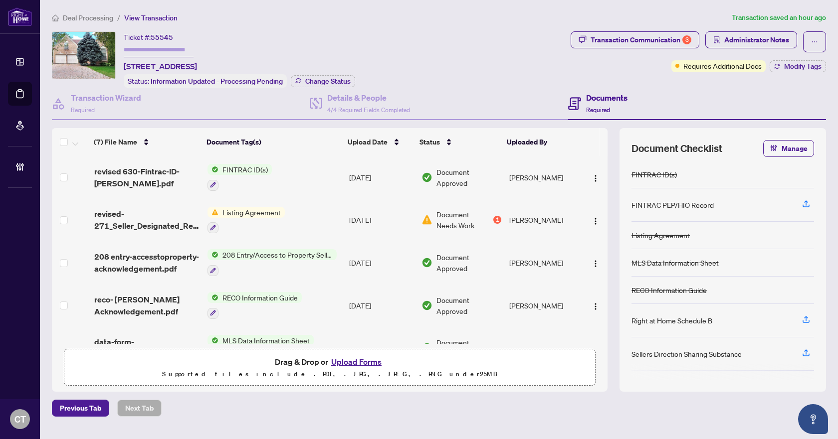
click at [291, 215] on td "Listing Agreement" at bounding box center [274, 220] width 142 height 43
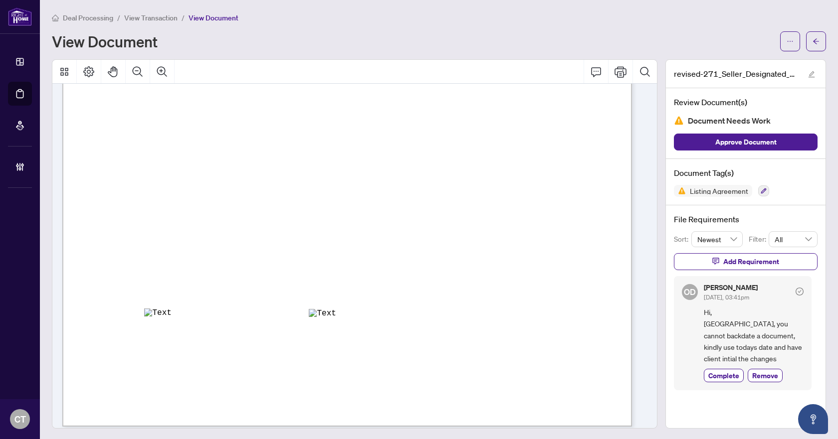
scroll to position [1939, 0]
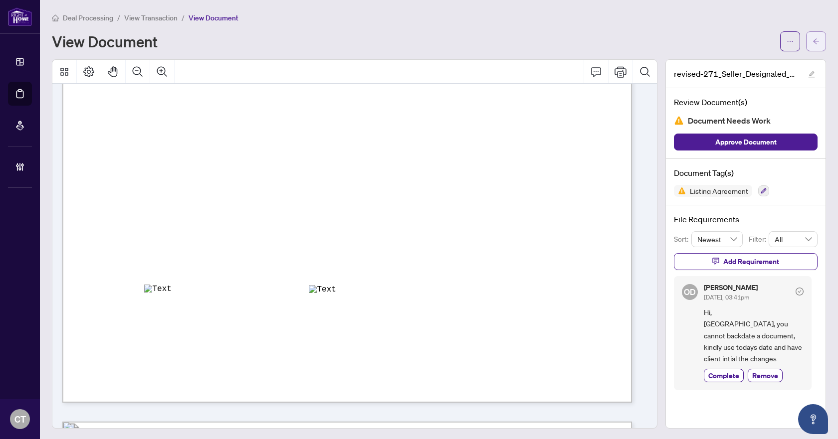
click at [813, 42] on icon "arrow-left" at bounding box center [816, 40] width 6 height 5
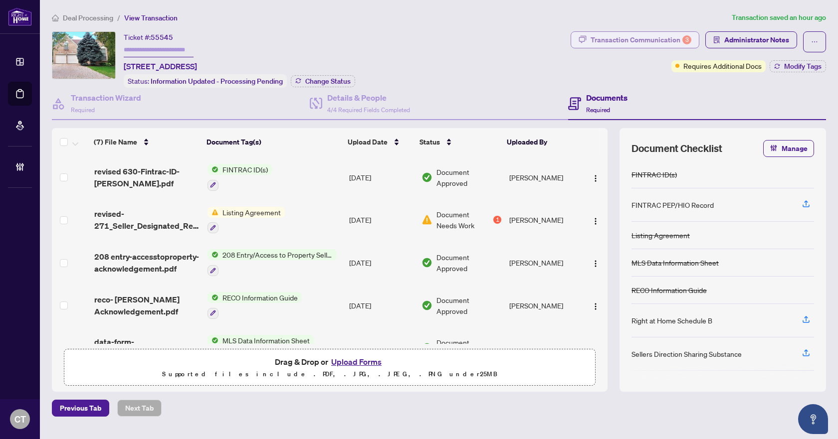
click at [631, 36] on div "Transaction Communication 3" at bounding box center [640, 40] width 101 height 16
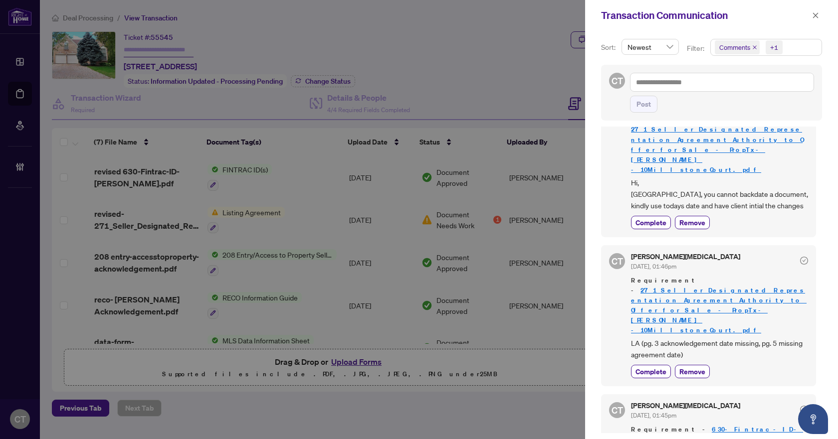
scroll to position [52, 0]
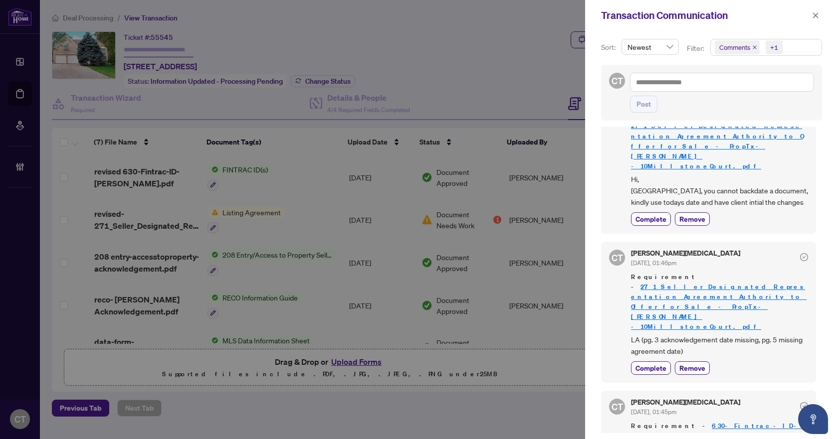
drag, startPoint x: 813, startPoint y: 14, endPoint x: 684, endPoint y: 42, distance: 132.0
click at [813, 14] on icon "close" at bounding box center [815, 15] width 7 height 7
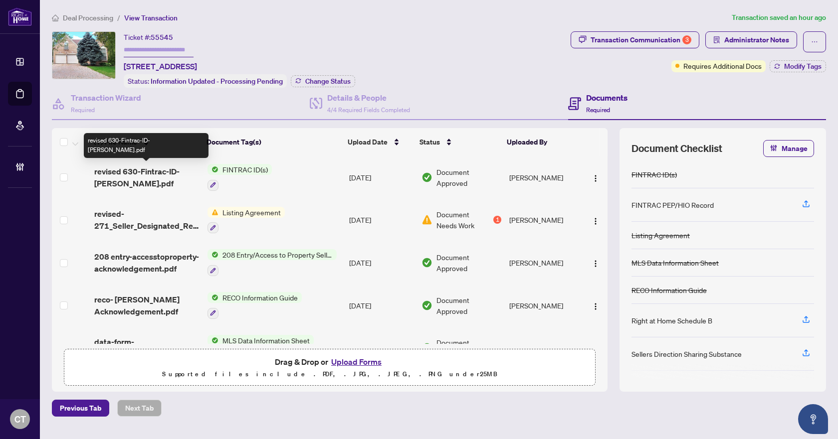
click at [132, 176] on span "revised 630-Fintrac-ID-[PERSON_NAME].pdf" at bounding box center [147, 178] width 106 height 24
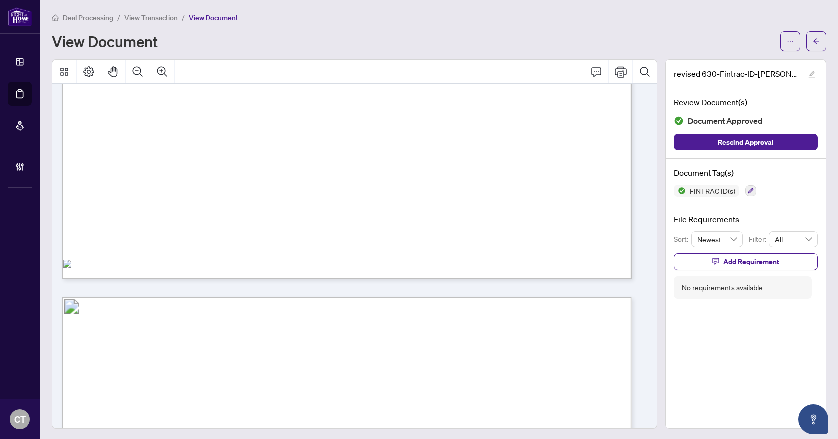
scroll to position [898, 0]
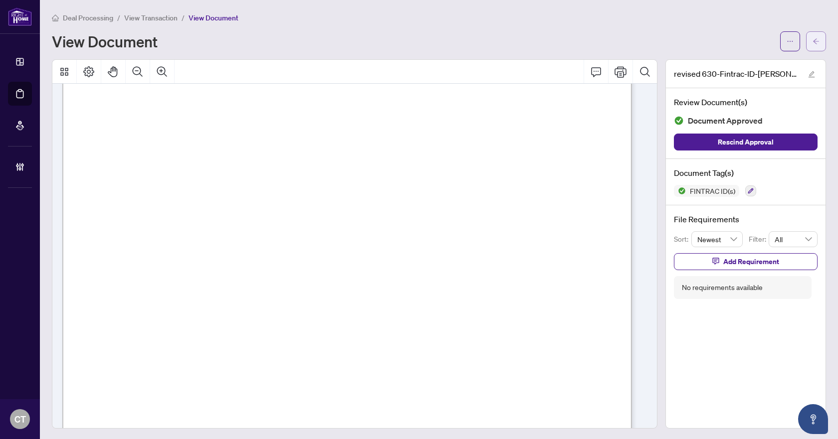
click at [812, 37] on span "button" at bounding box center [815, 41] width 7 height 16
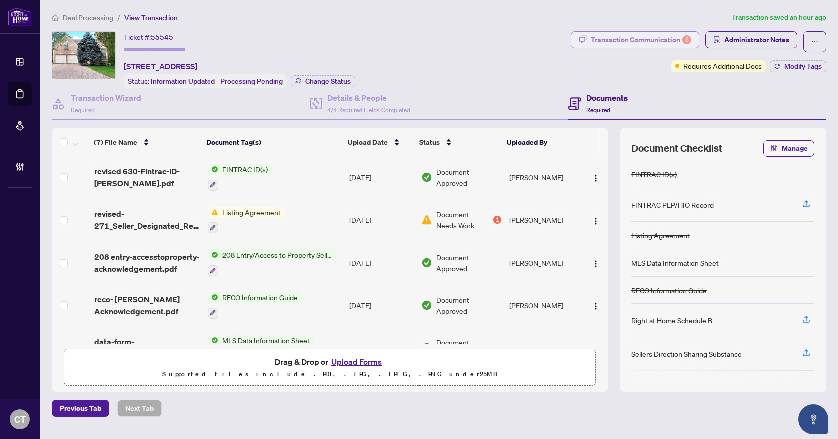
click at [673, 40] on div "Transaction Communication 3" at bounding box center [640, 40] width 101 height 16
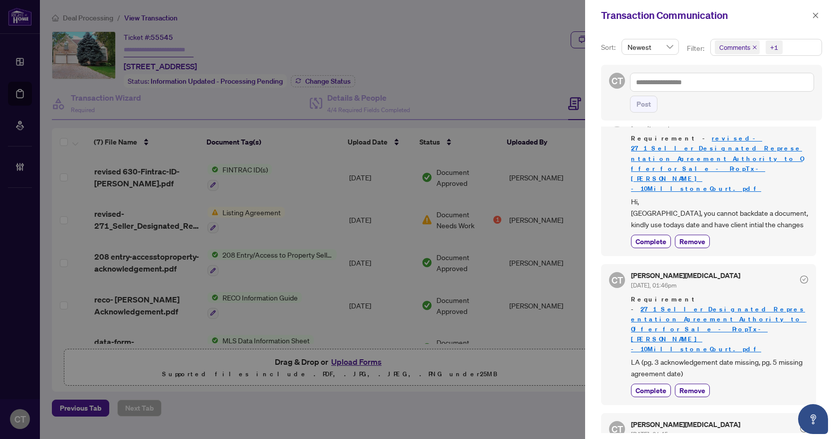
scroll to position [52, 0]
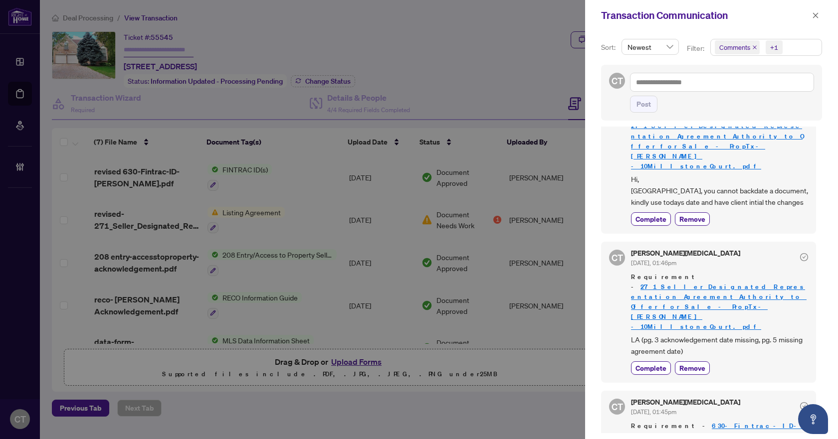
drag, startPoint x: 648, startPoint y: 421, endPoint x: 647, endPoint y: 411, distance: 10.0
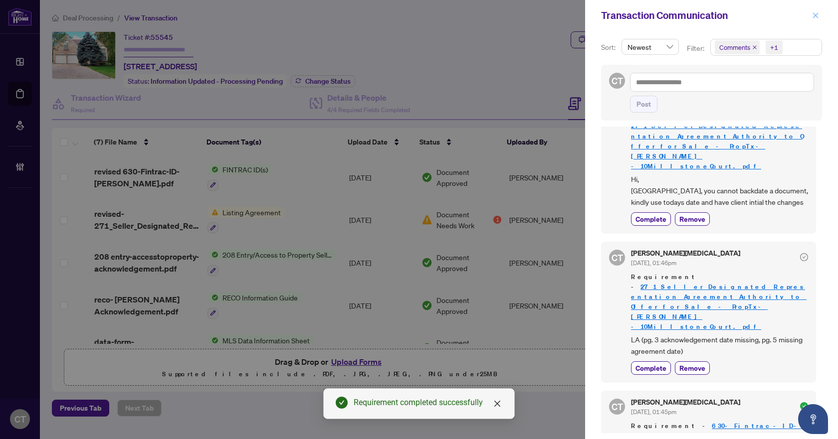
click at [811, 11] on button "button" at bounding box center [815, 15] width 13 height 12
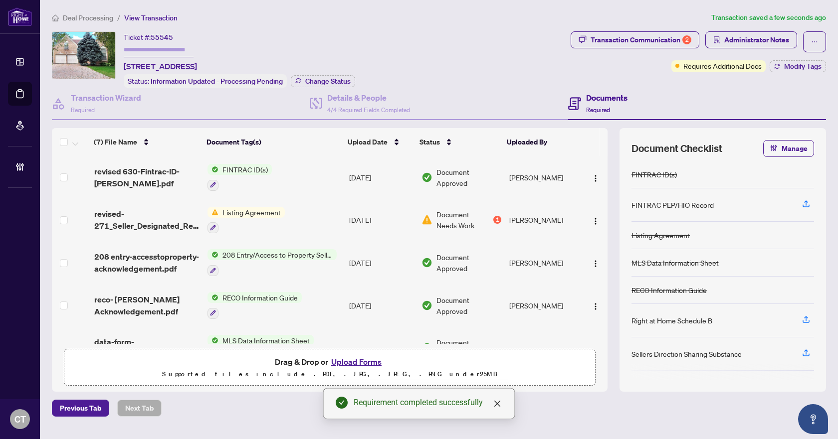
click at [105, 16] on span "Deal Processing" at bounding box center [88, 17] width 50 height 9
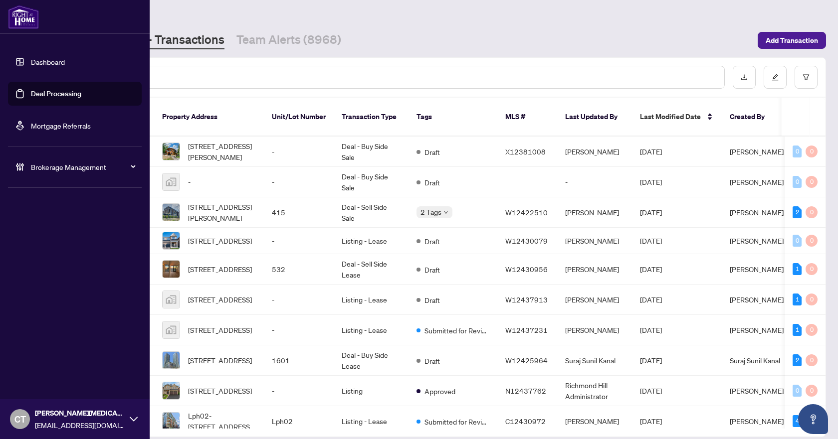
click at [26, 170] on div "Brokerage Management" at bounding box center [75, 167] width 134 height 24
click at [39, 234] on link "Manage Agents" at bounding box center [45, 238] width 49 height 9
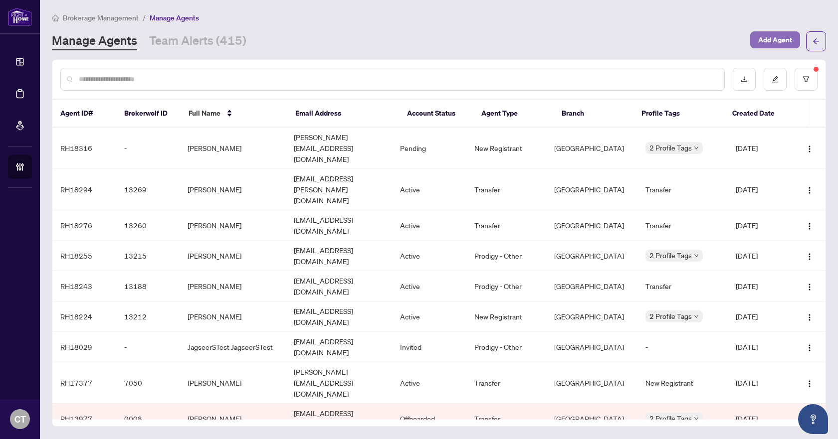
click at [766, 39] on span "Add Agent" at bounding box center [775, 40] width 34 height 16
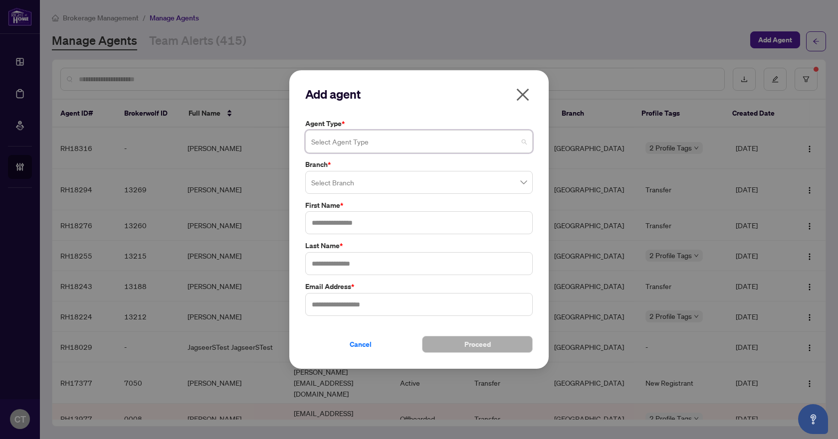
click at [367, 147] on input "search" at bounding box center [414, 143] width 206 height 22
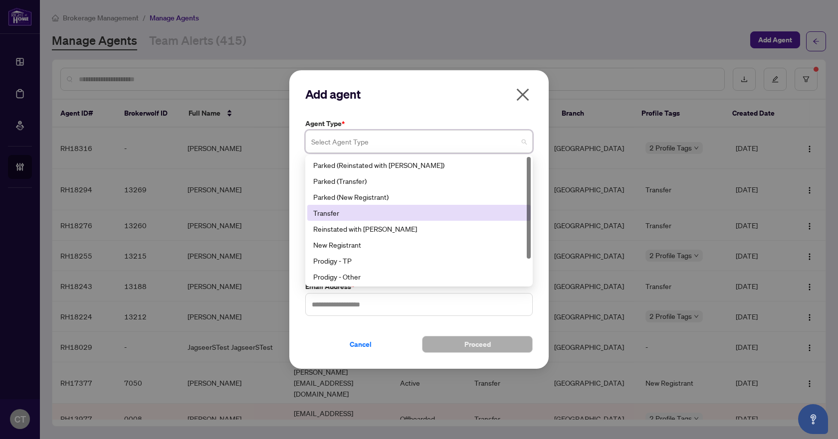
click at [356, 212] on div "Transfer" at bounding box center [418, 212] width 211 height 11
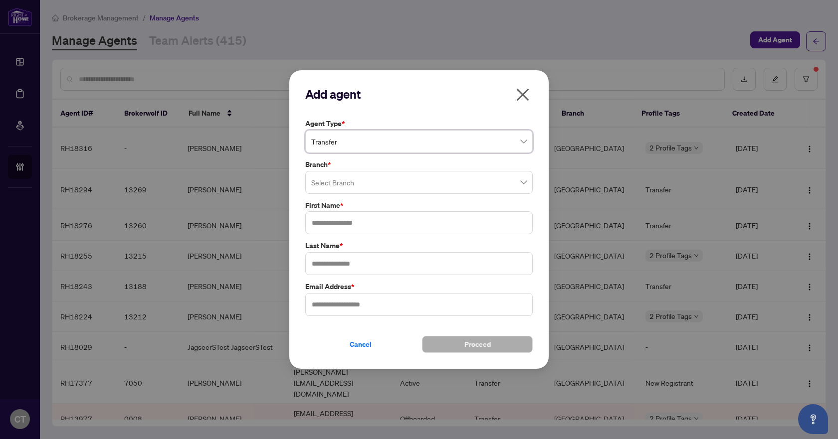
click at [356, 186] on input "search" at bounding box center [414, 184] width 206 height 22
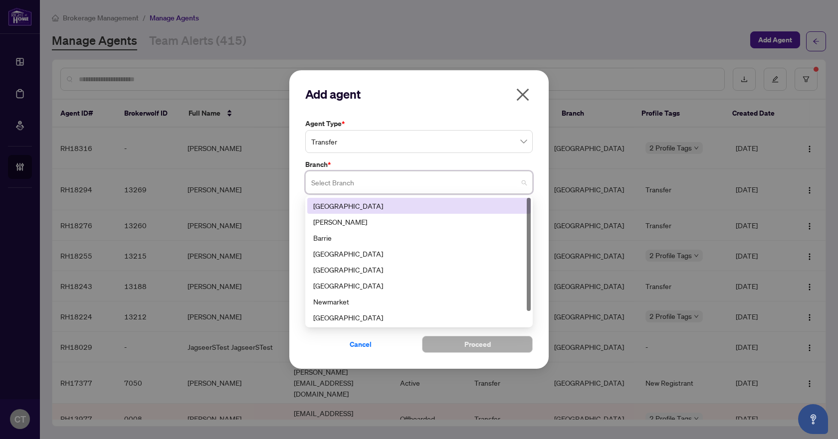
click at [358, 203] on div "[GEOGRAPHIC_DATA]" at bounding box center [418, 205] width 211 height 11
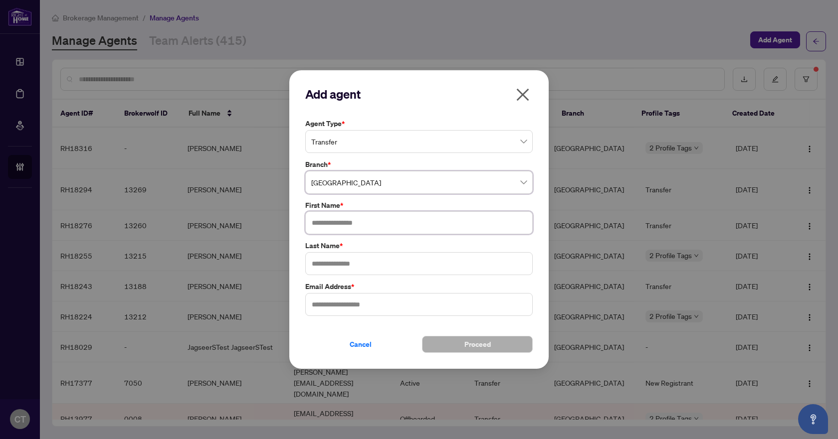
click at [335, 223] on input "text" at bounding box center [418, 222] width 227 height 23
type input "********"
type input "***"
click at [342, 301] on input "text" at bounding box center [418, 304] width 227 height 23
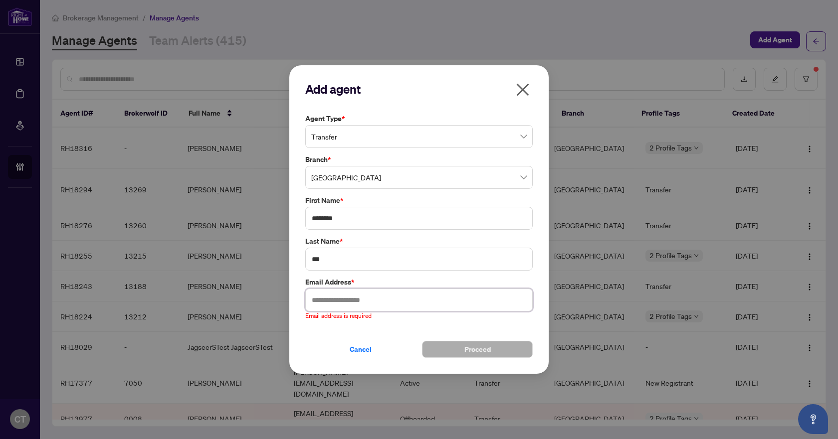
click at [342, 293] on input "text" at bounding box center [418, 300] width 227 height 23
paste input "**********"
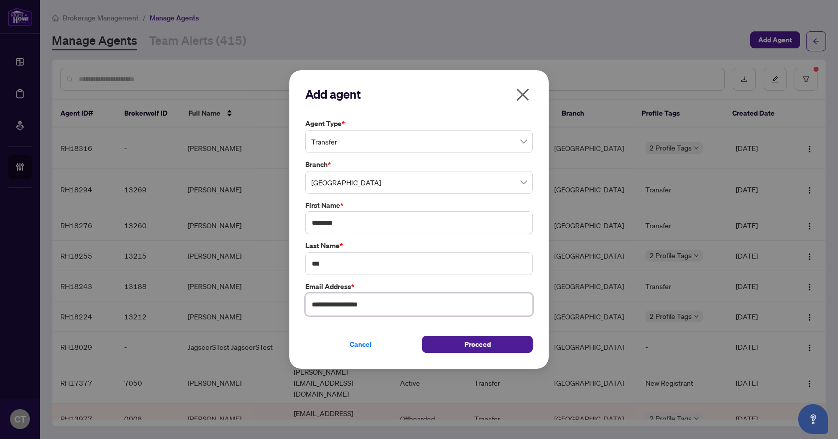
type input "**********"
click at [479, 346] on span "Proceed" at bounding box center [477, 345] width 26 height 16
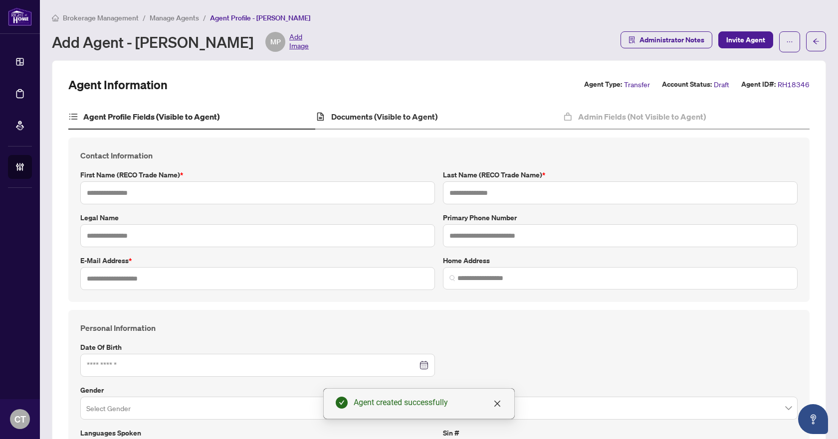
type input "********"
type input "***"
type input "**********"
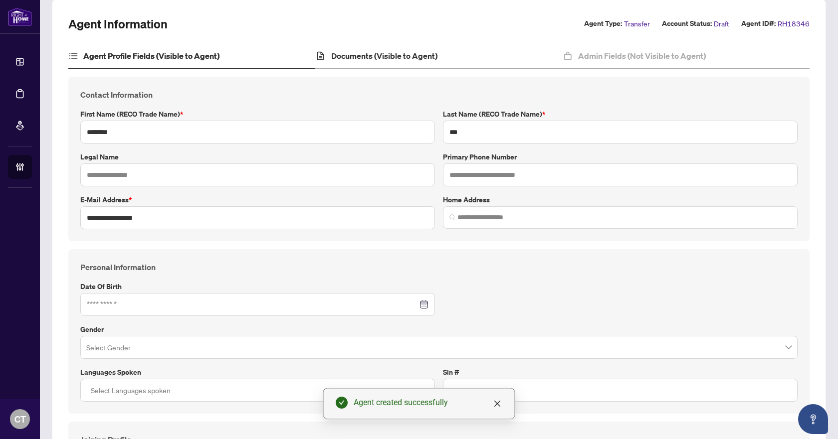
scroll to position [4, 0]
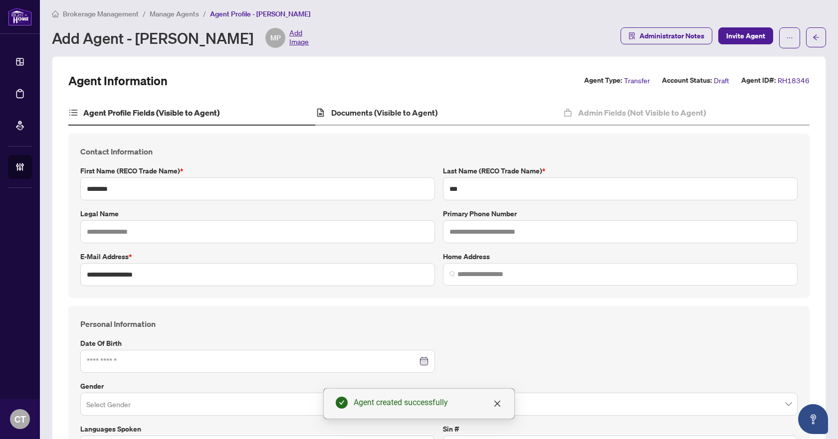
click at [400, 102] on div "Documents (Visible to Agent)" at bounding box center [438, 113] width 247 height 25
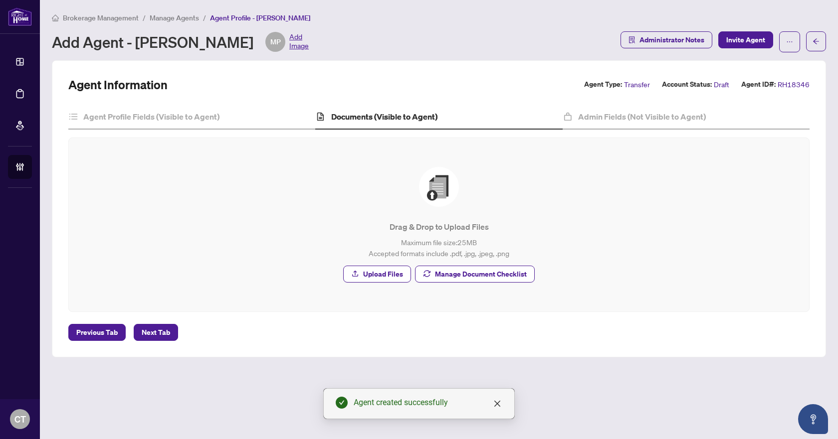
click at [475, 262] on div "Drag & Drop to Upload Files Maximum file size: 25 MB Accepted formats include .…" at bounding box center [439, 225] width 700 height 116
click at [475, 269] on span "Manage Document Checklist" at bounding box center [481, 274] width 92 height 16
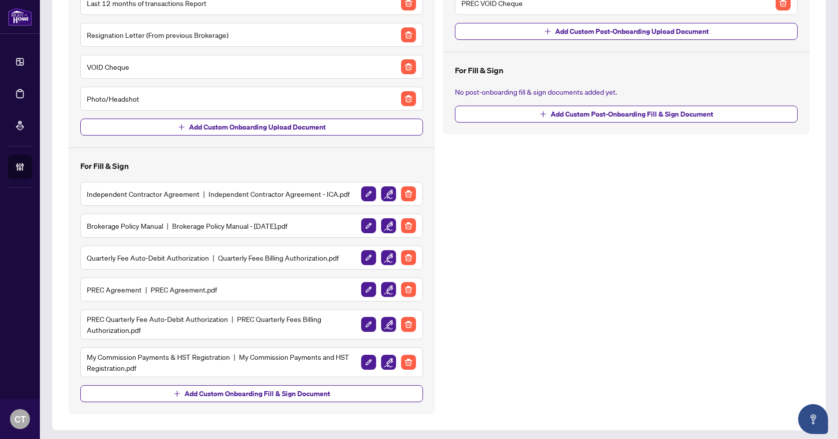
scroll to position [163, 0]
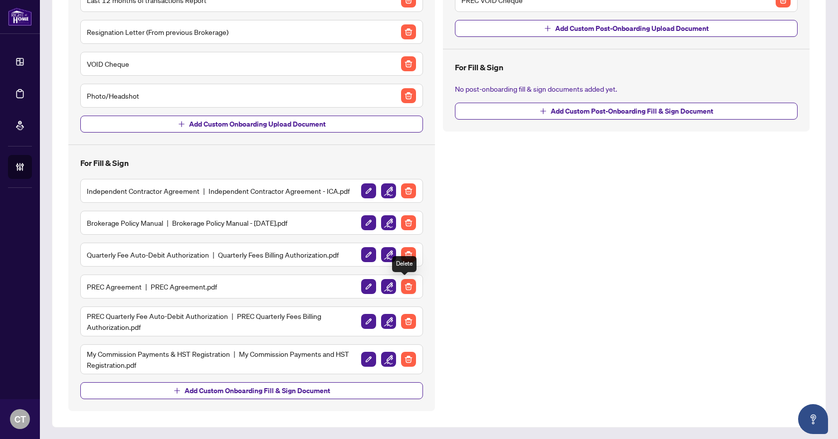
click at [411, 283] on img "button" at bounding box center [408, 286] width 15 height 15
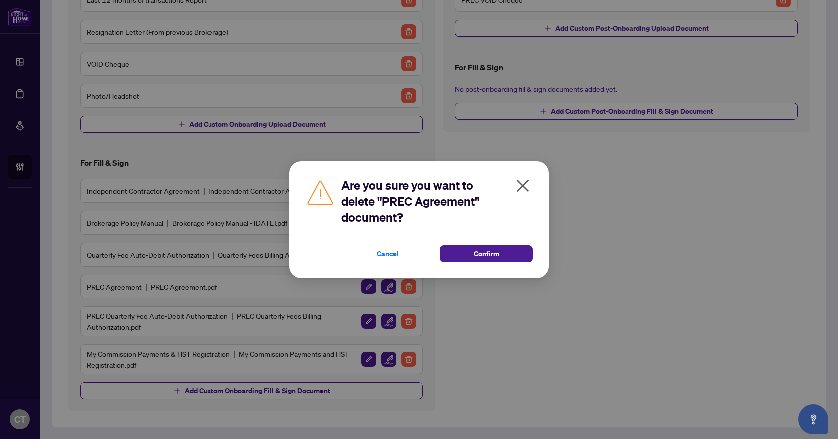
click at [467, 263] on div "Are you sure you want to delete "PREC Agreement" document? Cancel Confirm Cance…" at bounding box center [418, 220] width 259 height 117
click at [470, 258] on button "Confirm" at bounding box center [486, 253] width 93 height 17
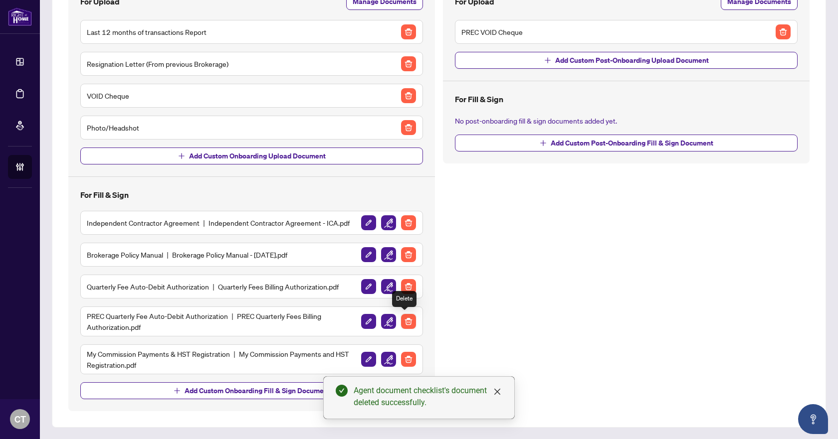
click at [405, 319] on img "button" at bounding box center [408, 321] width 15 height 15
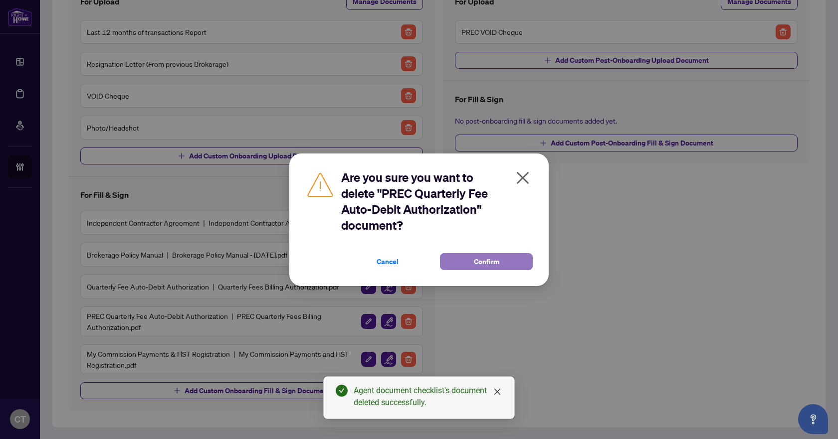
click at [467, 260] on button "Confirm" at bounding box center [486, 261] width 93 height 17
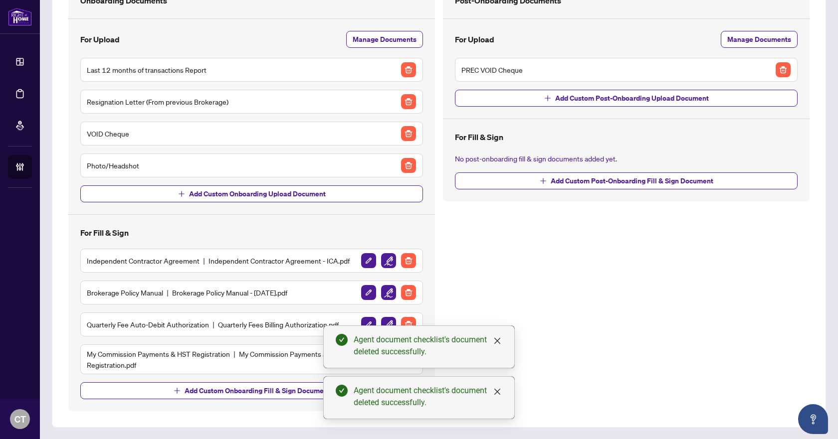
scroll to position [43, 0]
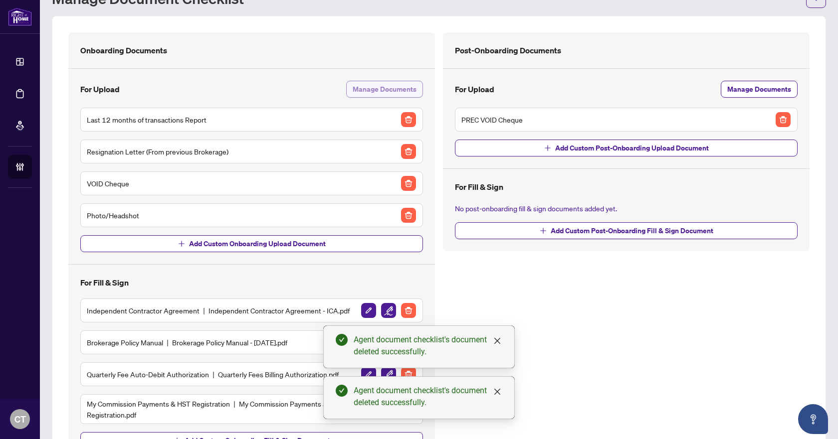
click at [365, 89] on span "Manage Documents" at bounding box center [385, 89] width 64 height 16
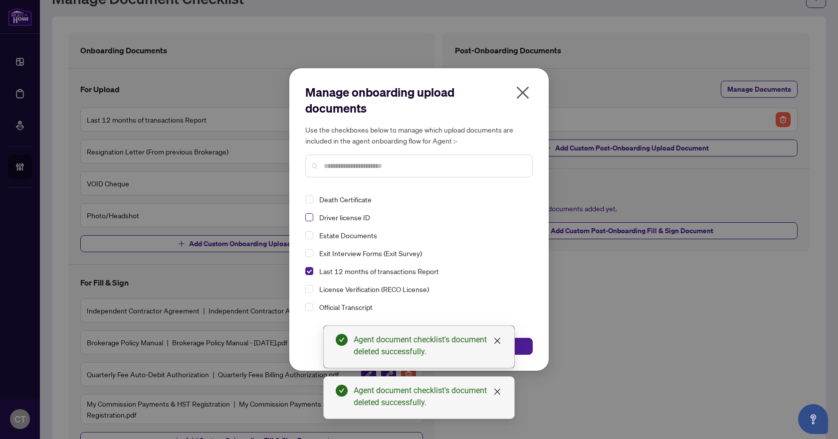
click at [311, 218] on span "Select Driver license ID" at bounding box center [309, 217] width 8 height 8
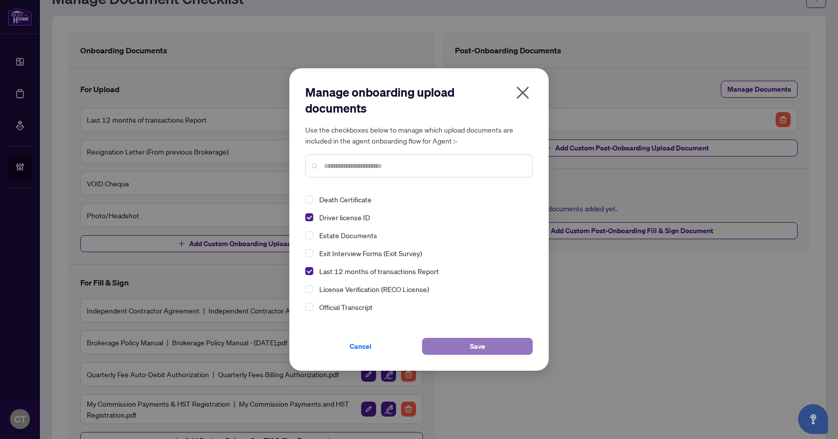
click at [472, 347] on span "Save" at bounding box center [477, 347] width 15 height 16
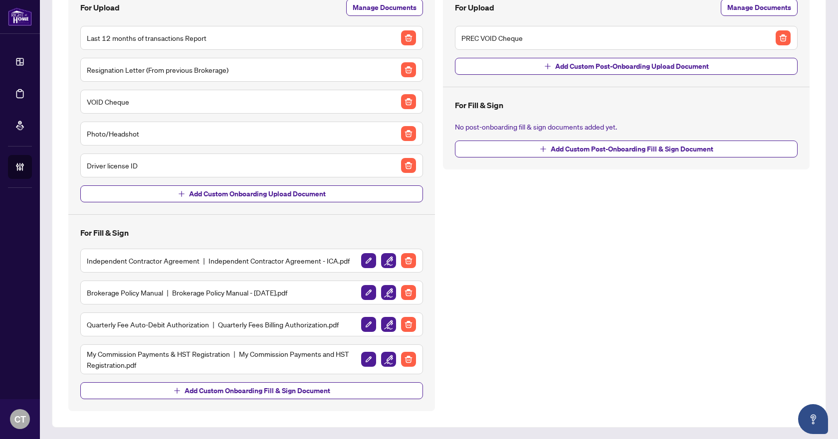
scroll to position [0, 0]
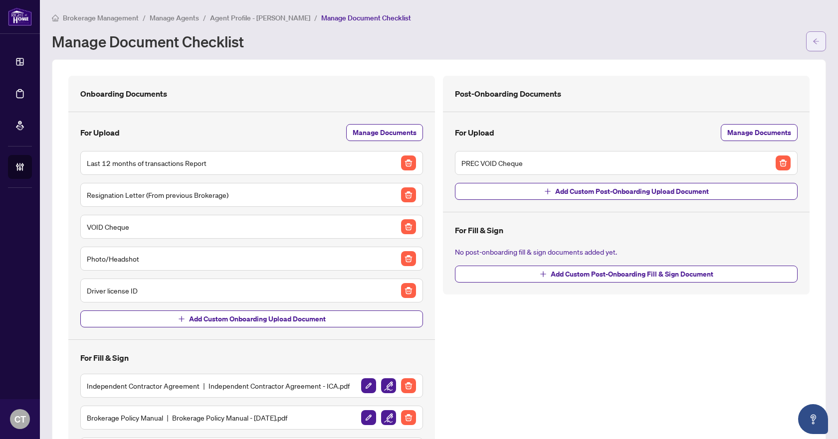
click at [812, 44] on icon "arrow-left" at bounding box center [815, 41] width 7 height 7
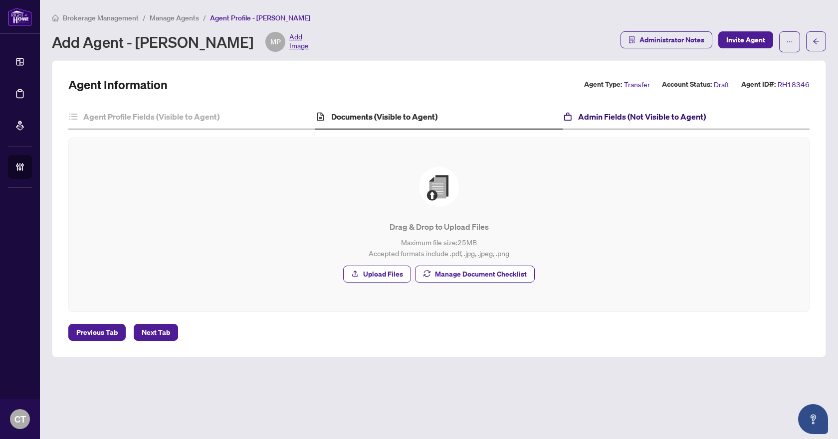
click at [624, 115] on h4 "Admin Fields (Not Visible to Agent)" at bounding box center [642, 117] width 128 height 12
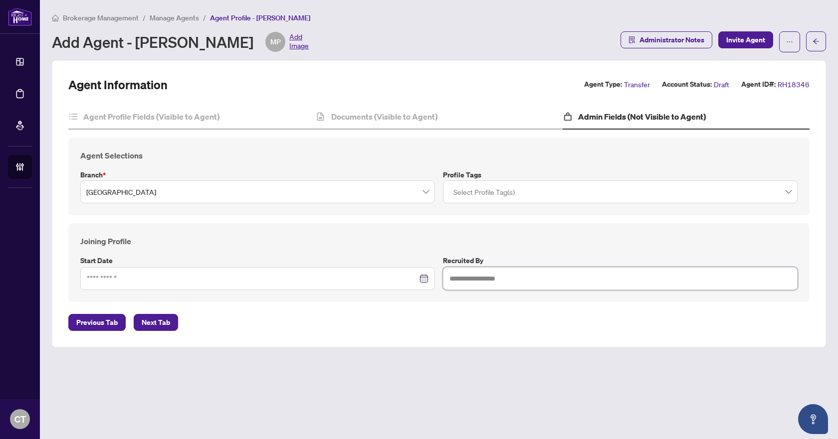
click at [482, 189] on div at bounding box center [620, 192] width 342 height 18
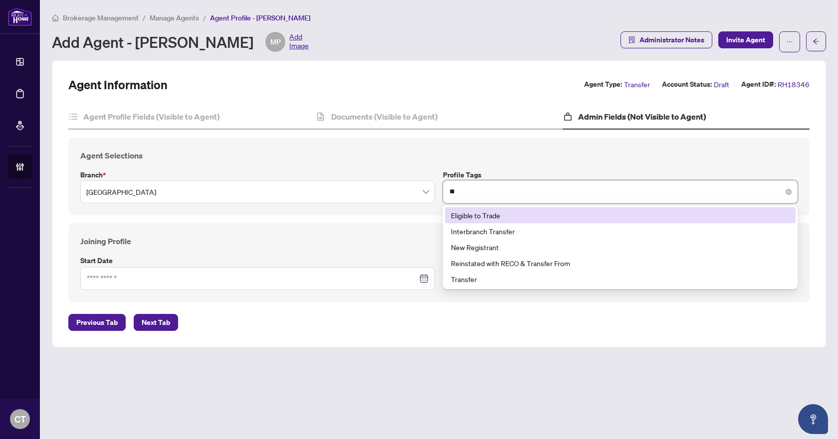
type input "***"
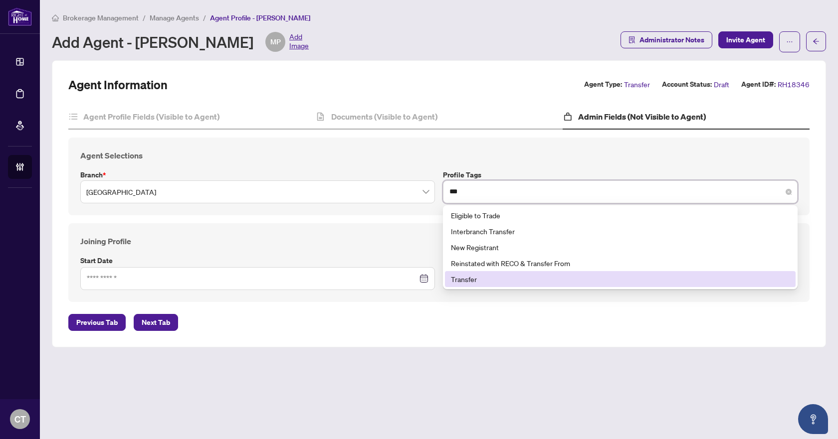
click at [467, 277] on div "Transfer" at bounding box center [620, 279] width 339 height 11
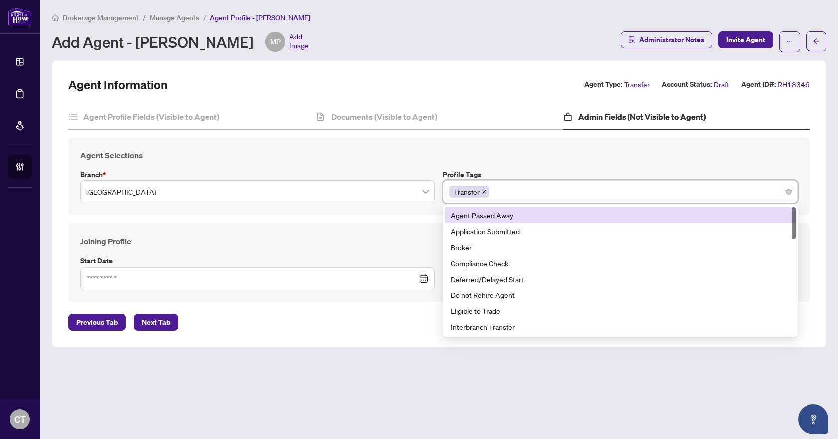
click at [516, 161] on h4 "Agent Selections" at bounding box center [438, 156] width 717 height 12
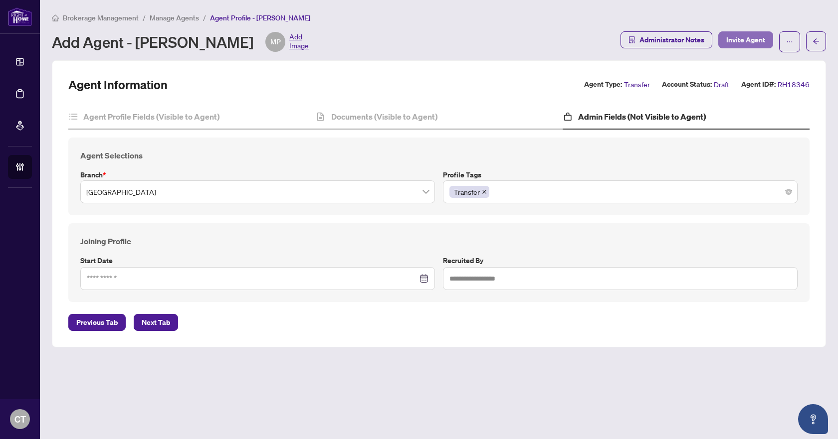
click at [740, 40] on span "Invite Agent" at bounding box center [745, 40] width 39 height 16
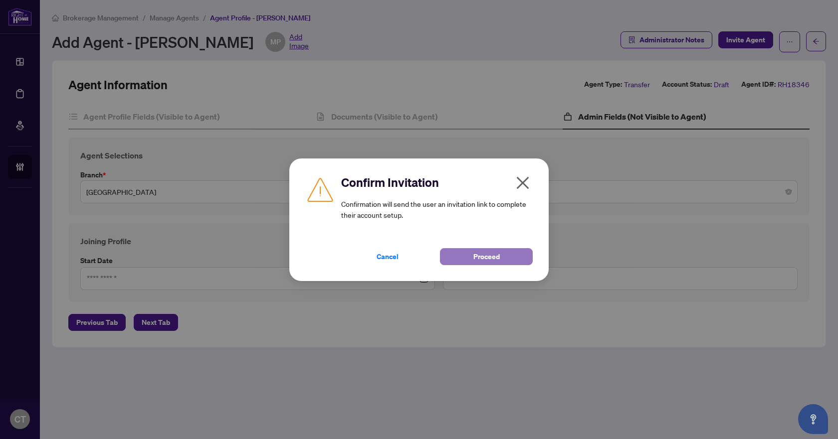
click at [487, 255] on span "Proceed" at bounding box center [486, 257] width 26 height 16
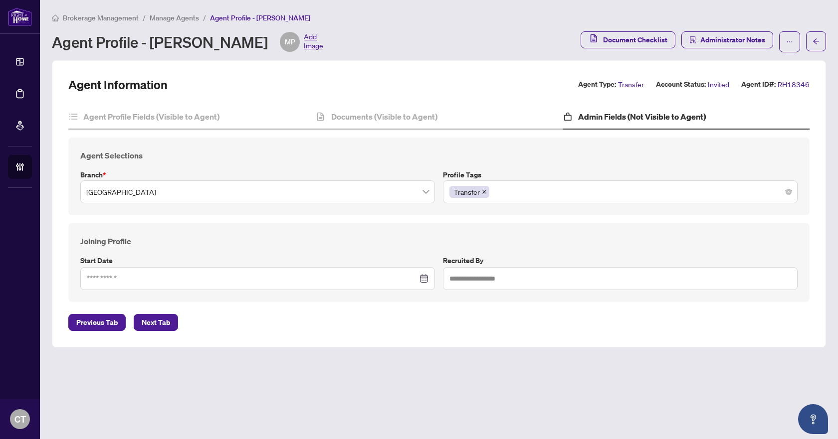
click at [658, 9] on main "Brokerage Management / Manage Agents / Agent Profile - [PERSON_NAME] Agent Prof…" at bounding box center [439, 219] width 798 height 439
